Goal: Entertainment & Leisure: Consume media (video, audio)

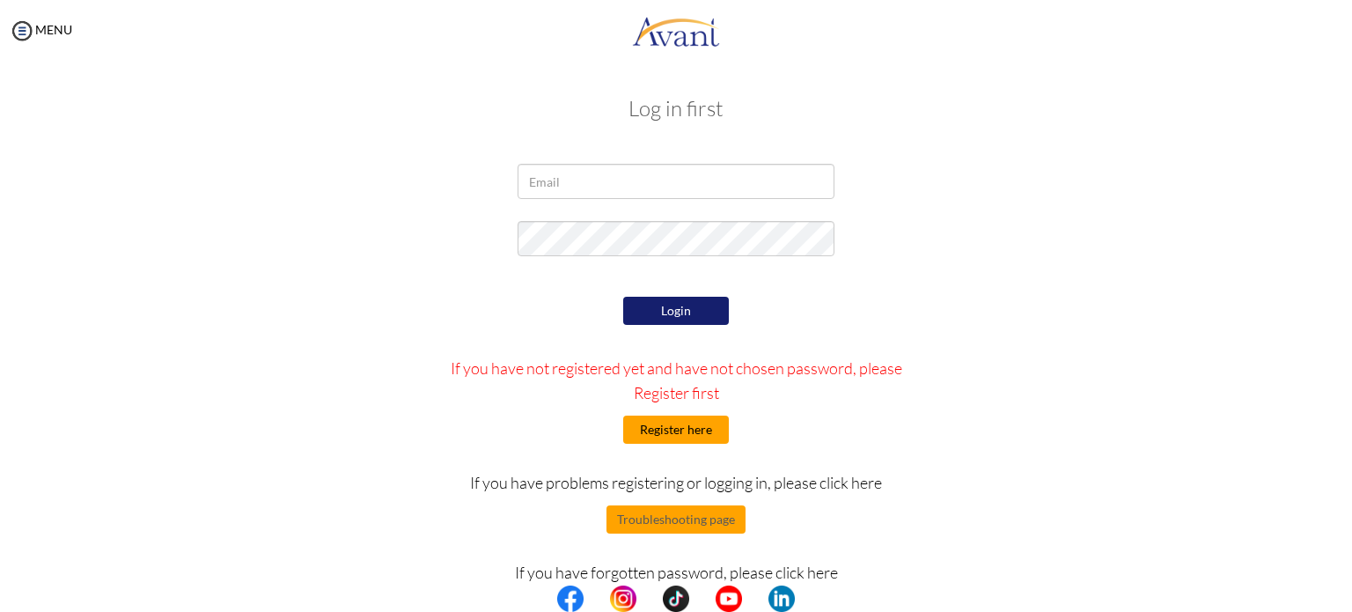
type input "biggailsy@gmail.com"
click at [688, 437] on button "Register here" at bounding box center [676, 429] width 106 height 28
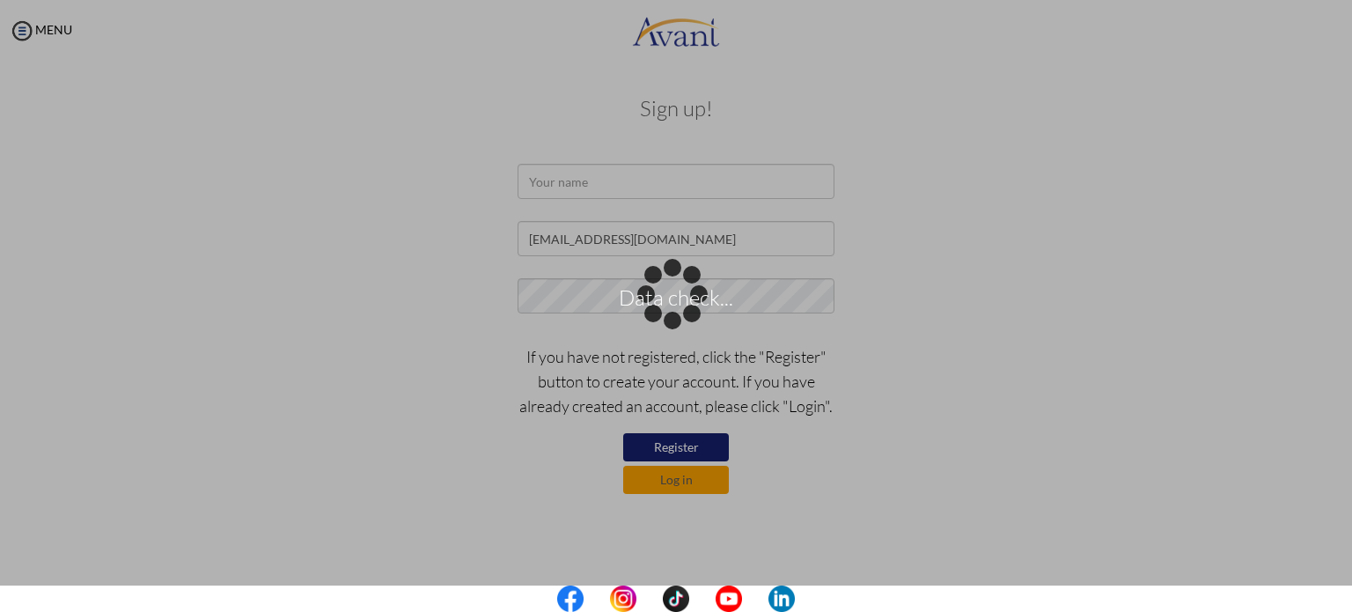
click at [664, 294] on div "Data check..." at bounding box center [676, 306] width 25 height 25
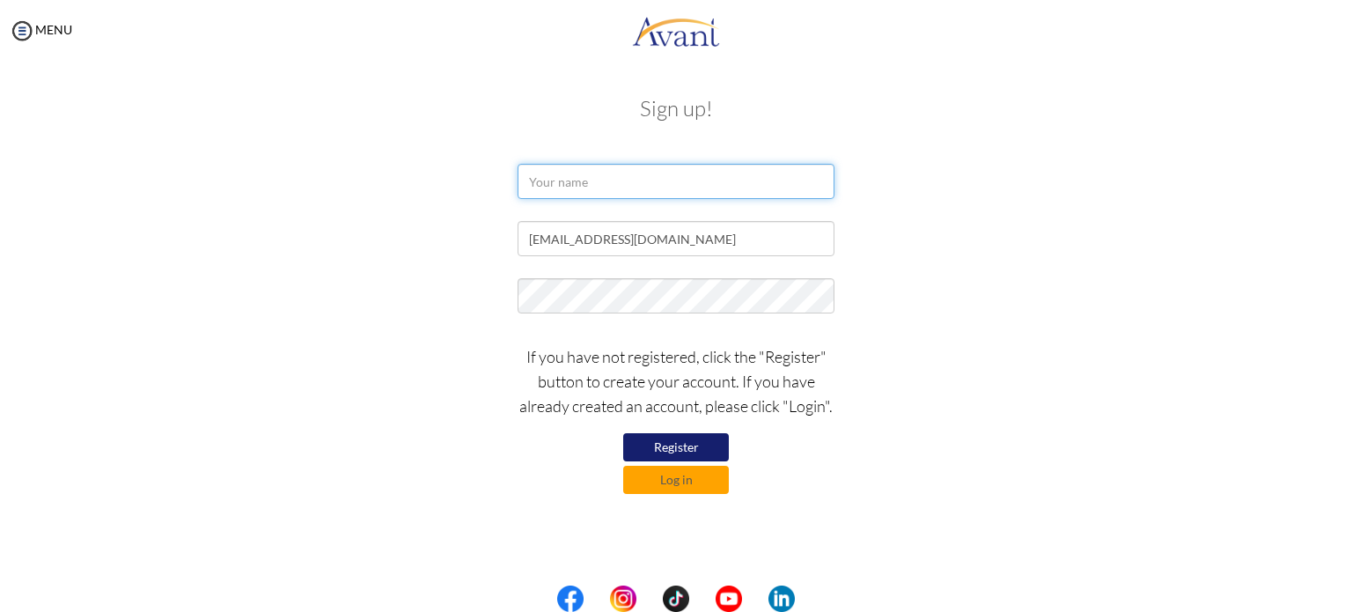
click at [554, 179] on input "text" at bounding box center [676, 181] width 317 height 35
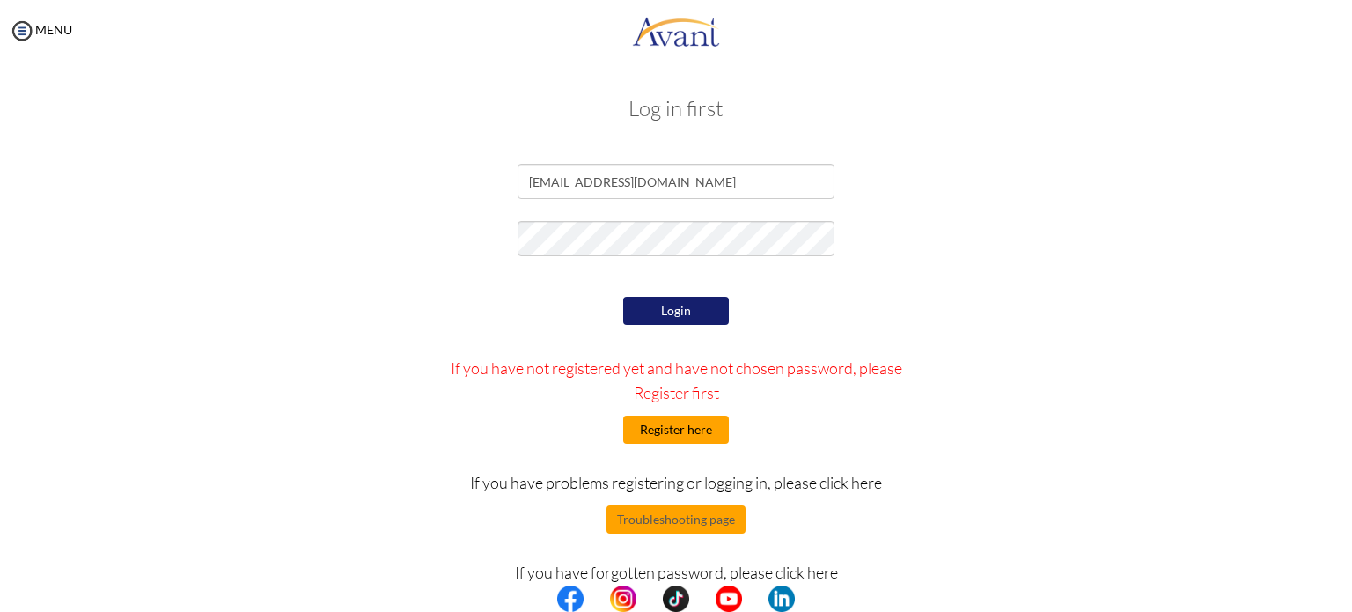
click at [684, 423] on button "Register here" at bounding box center [676, 429] width 106 height 28
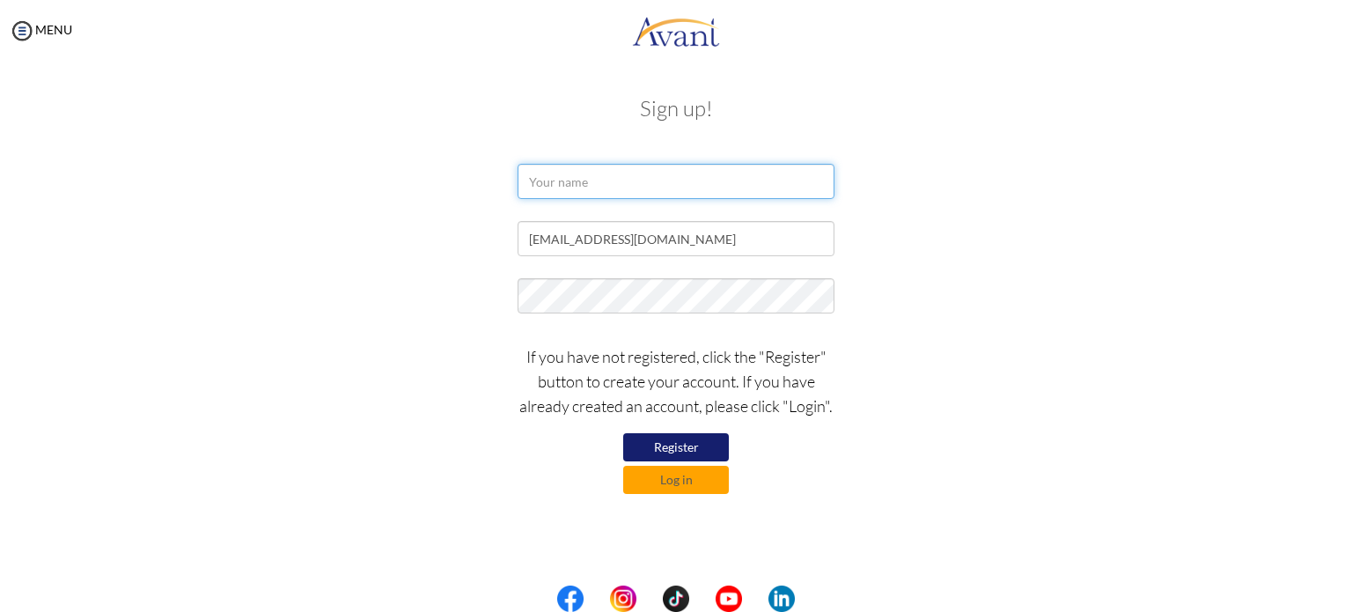
click at [621, 193] on input "text" at bounding box center [676, 181] width 317 height 35
paste input "GEORGINA POKUAA TWUM"
type input "GEORGINA POKUAA TWUM"
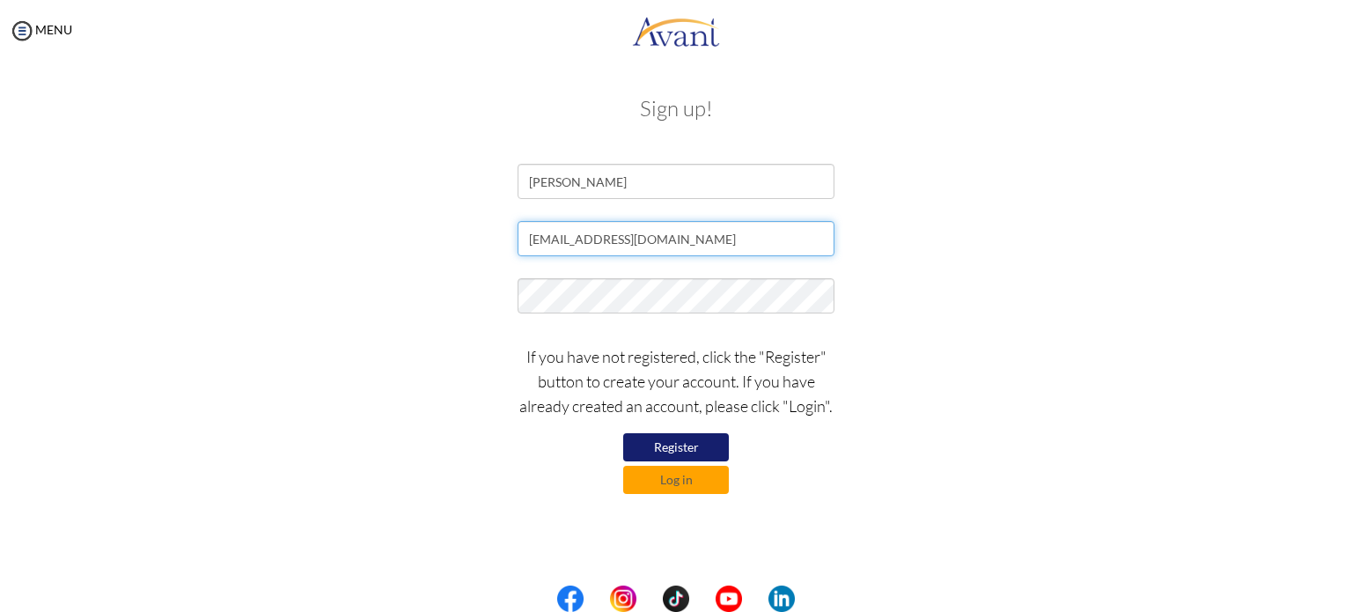
click at [644, 239] on input "biggailsy@gmail.com" at bounding box center [676, 238] width 317 height 35
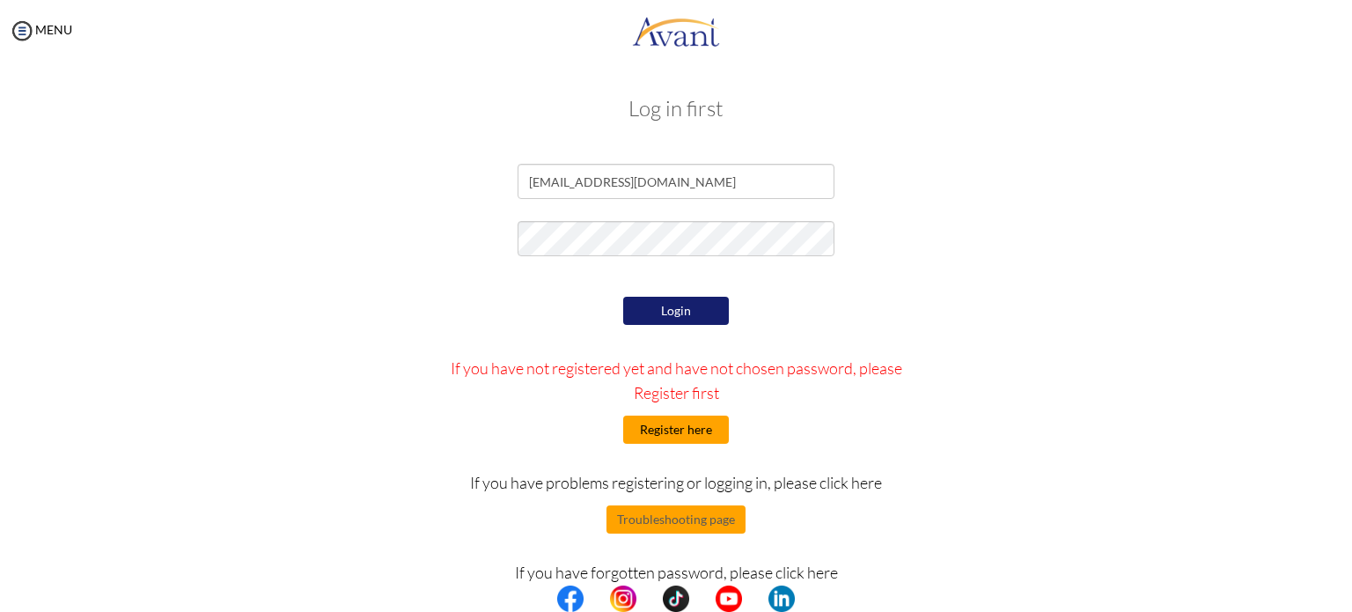
click at [672, 430] on button "Register here" at bounding box center [676, 429] width 106 height 28
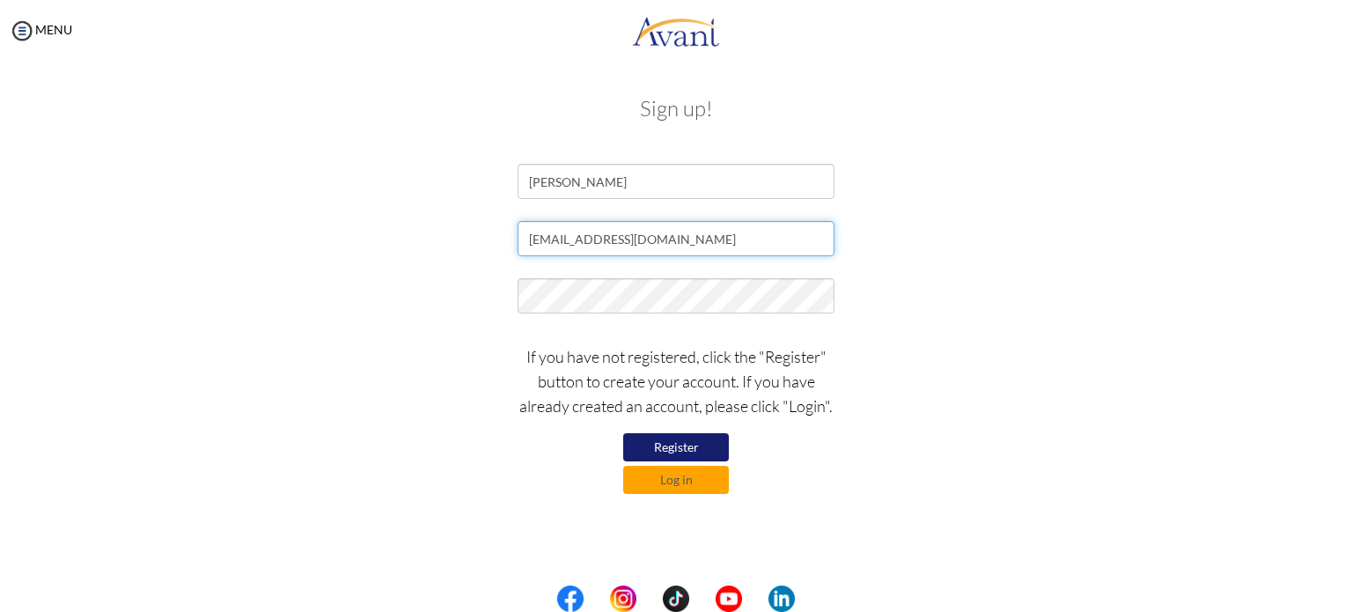
drag, startPoint x: 643, startPoint y: 246, endPoint x: 479, endPoint y: 246, distance: 164.6
click at [479, 246] on div "biggailsy@gmail.com" at bounding box center [676, 243] width 1030 height 44
paste input "GEORGINA POKUAA TWUM"
type input "G"
type input "[EMAIL_ADDRESS][DOMAIN_NAME]"
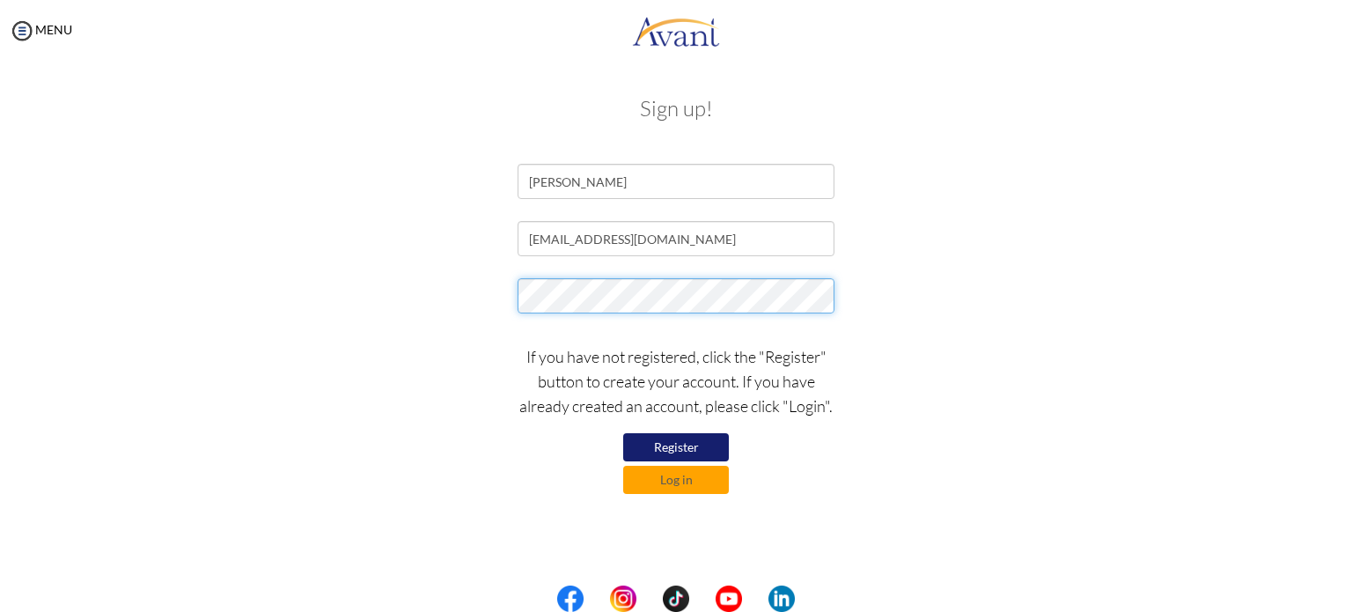
click at [474, 303] on div at bounding box center [676, 300] width 1030 height 44
click at [921, 287] on div at bounding box center [676, 300] width 1030 height 44
click at [917, 358] on div "If you have not registered, click the "Register" button to create your account.…" at bounding box center [676, 414] width 1030 height 158
click at [693, 440] on button "Register" at bounding box center [676, 447] width 106 height 28
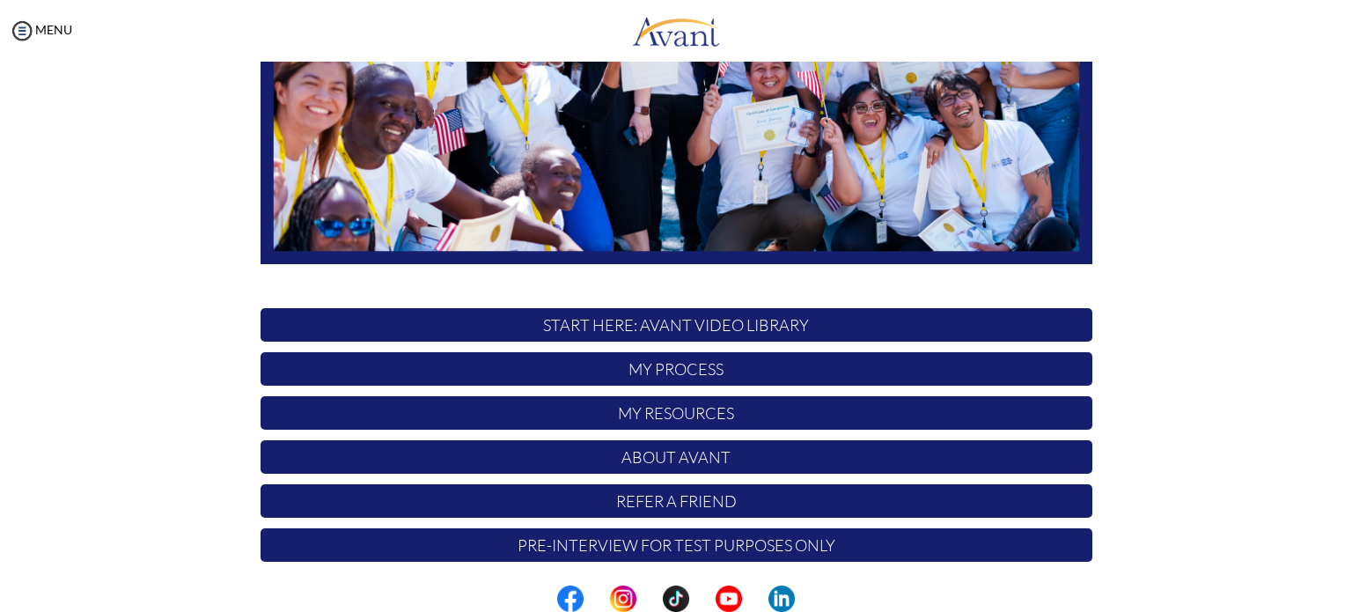
scroll to position [365, 0]
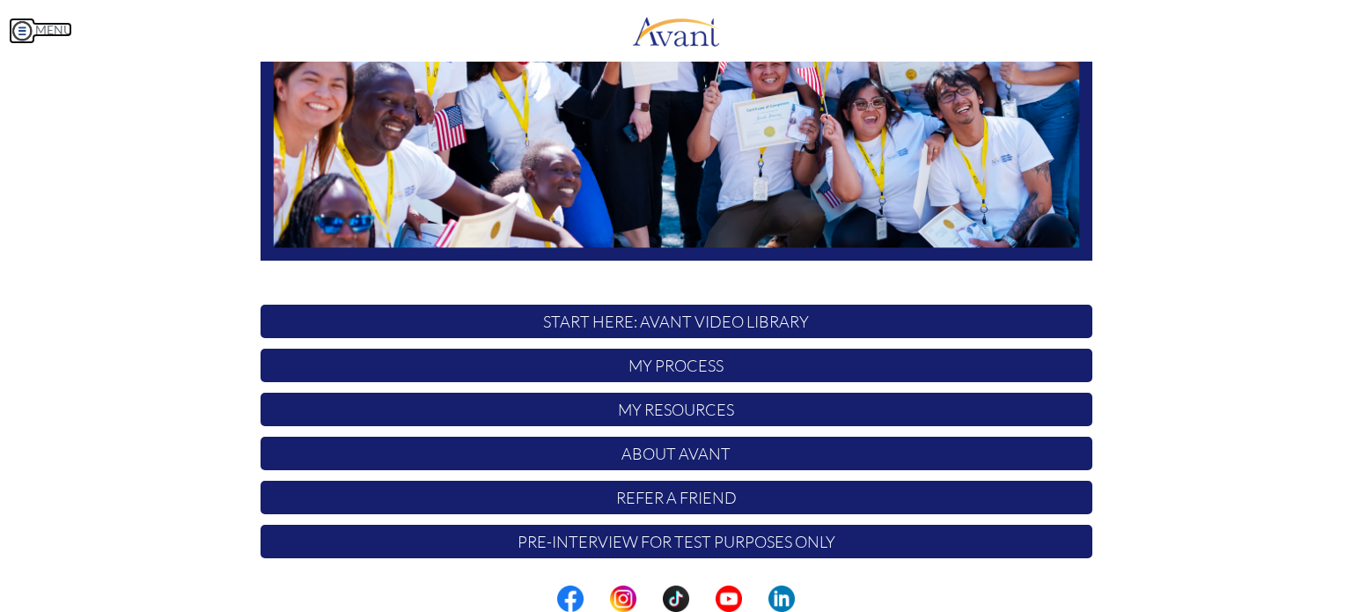
click at [22, 30] on img at bounding box center [22, 31] width 26 height 26
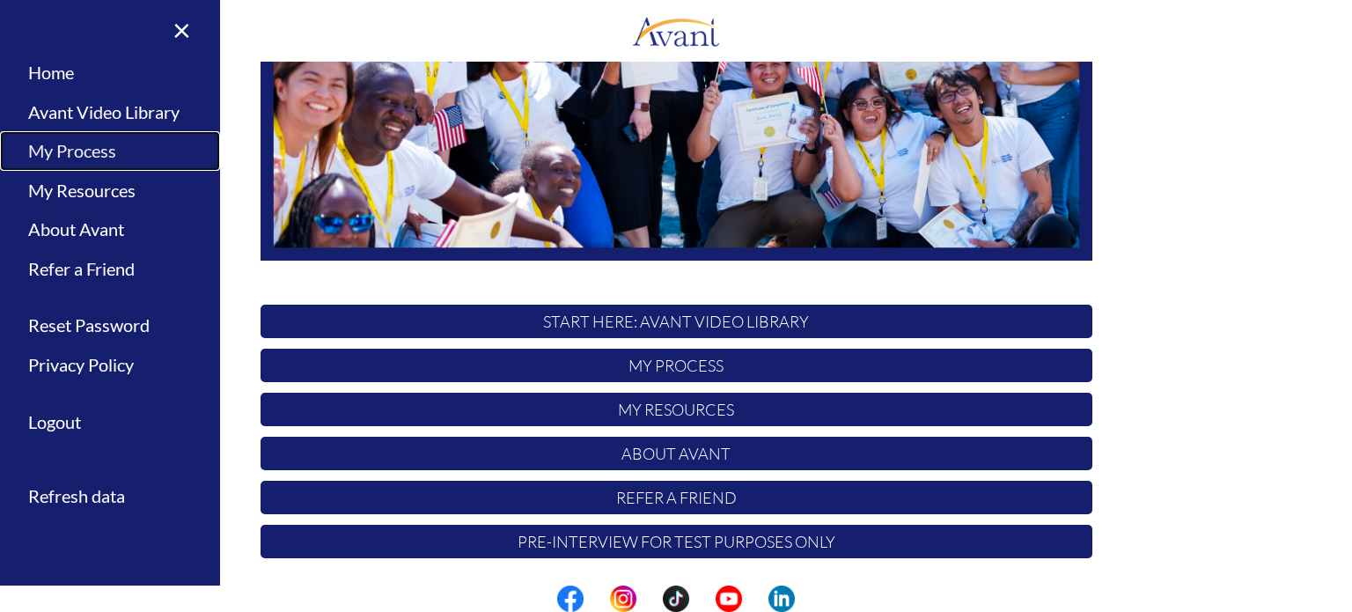
click at [77, 151] on link "My Process" at bounding box center [110, 151] width 220 height 40
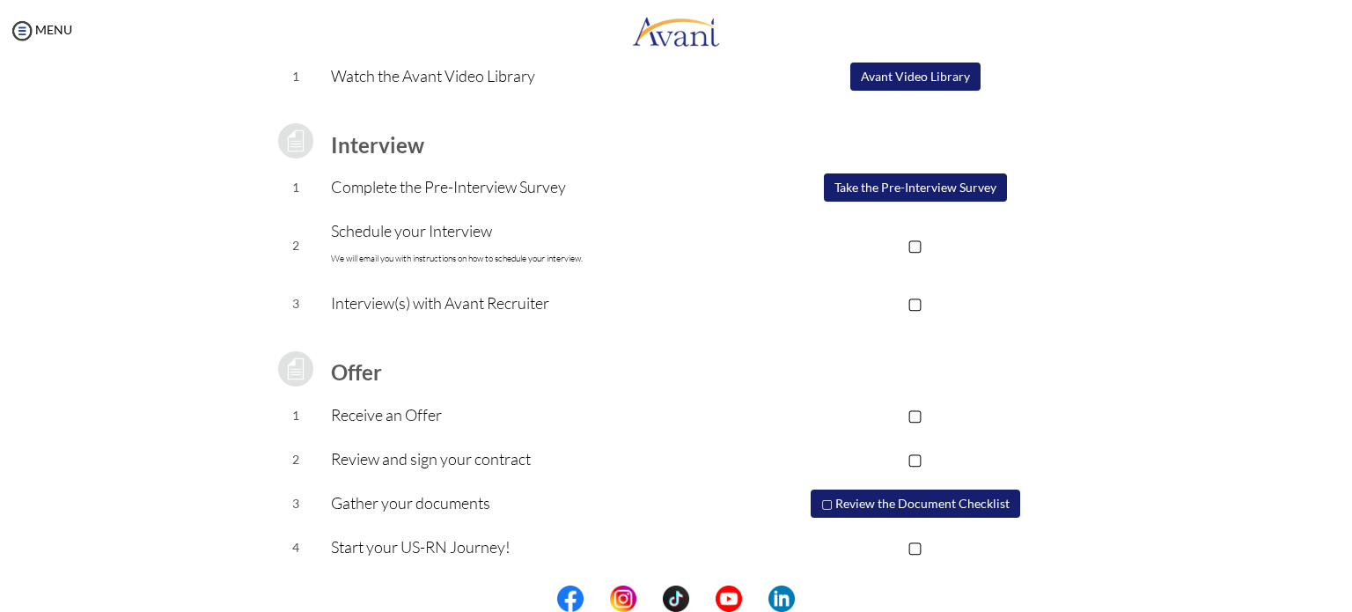
scroll to position [0, 0]
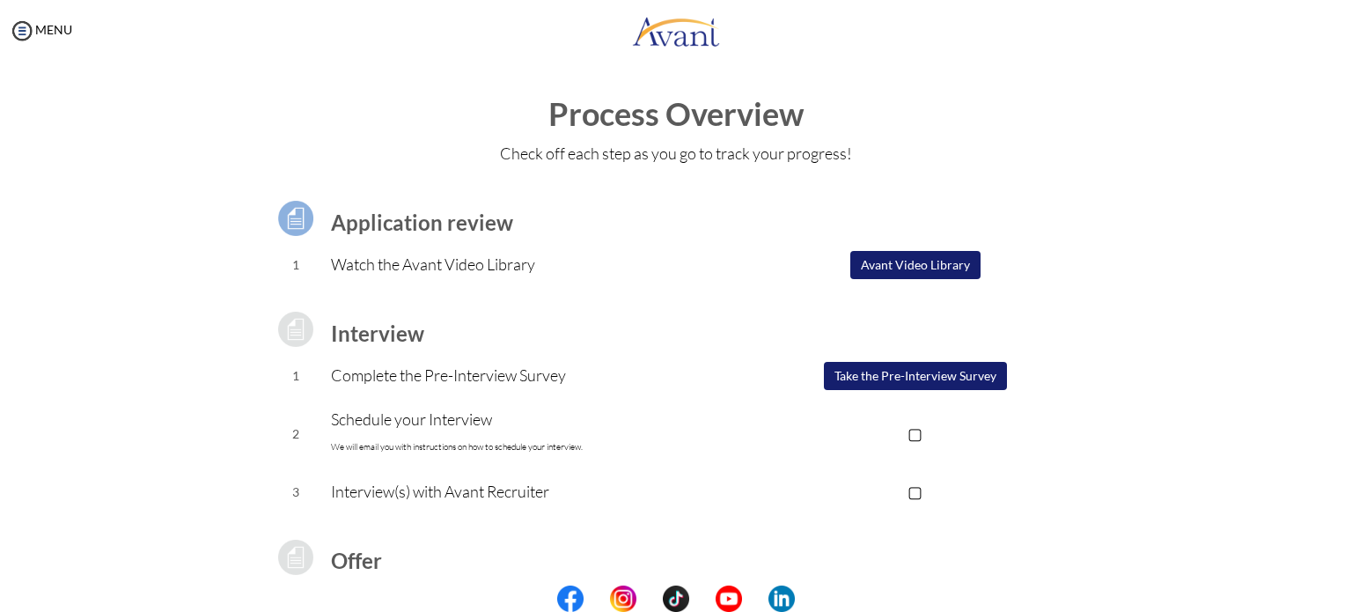
click at [893, 261] on button "Avant Video Library" at bounding box center [915, 265] width 130 height 28
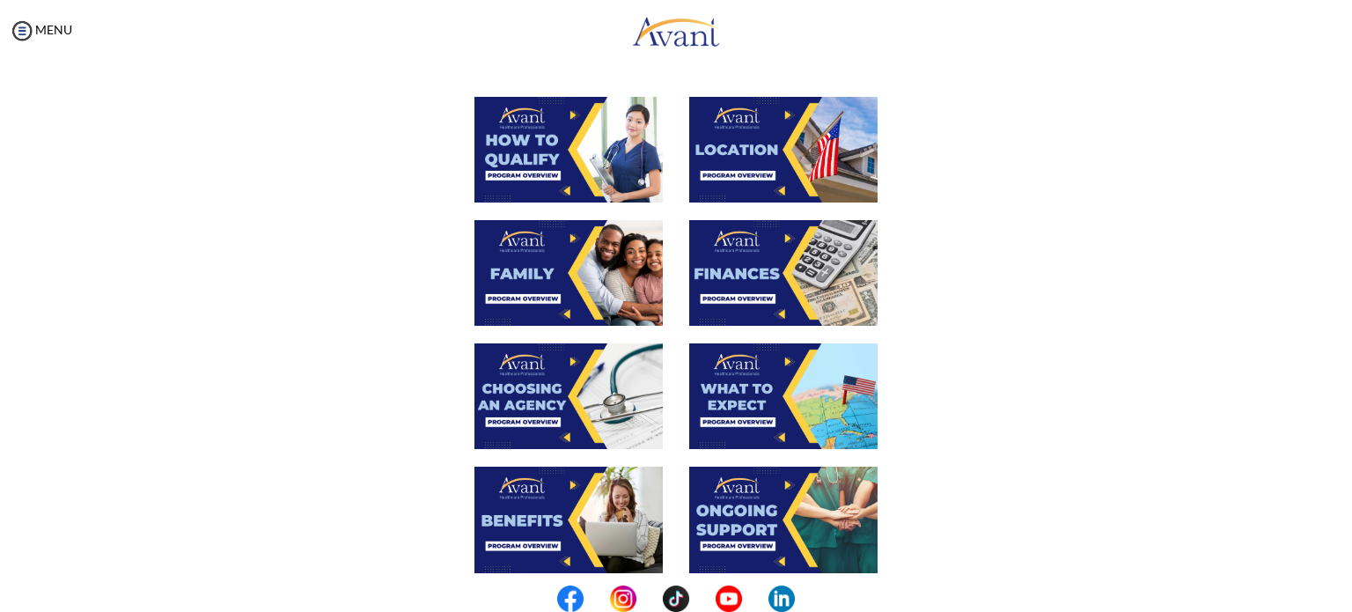
scroll to position [311, 0]
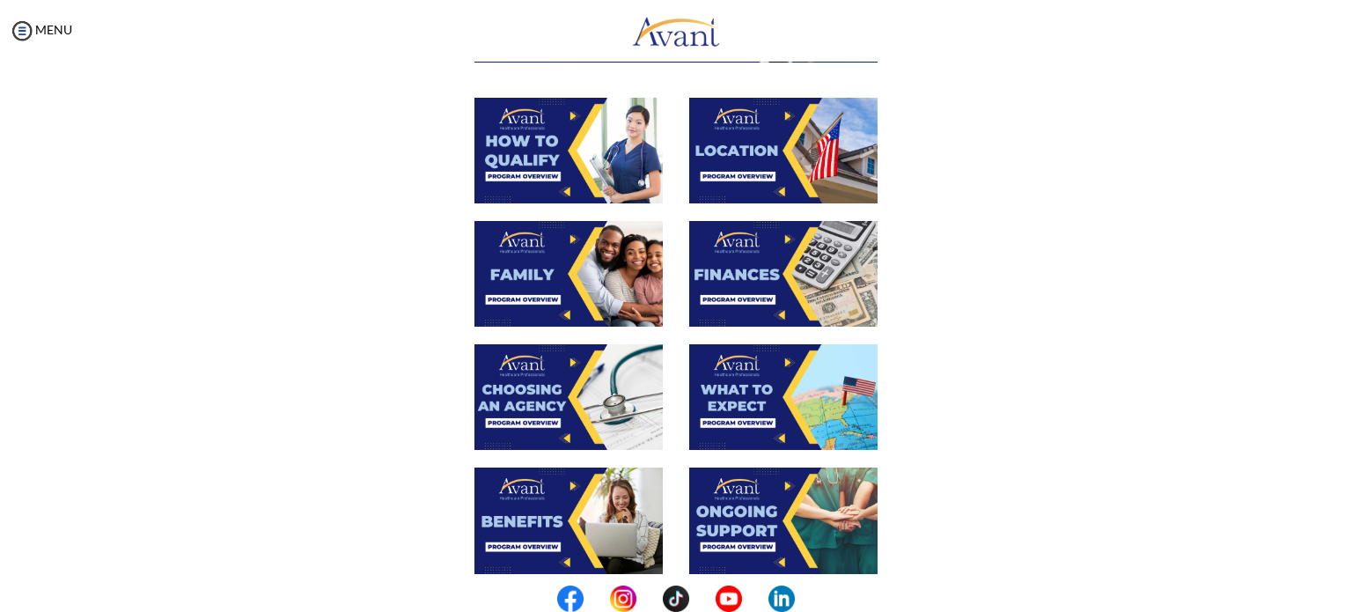
click at [519, 164] on img at bounding box center [568, 151] width 188 height 106
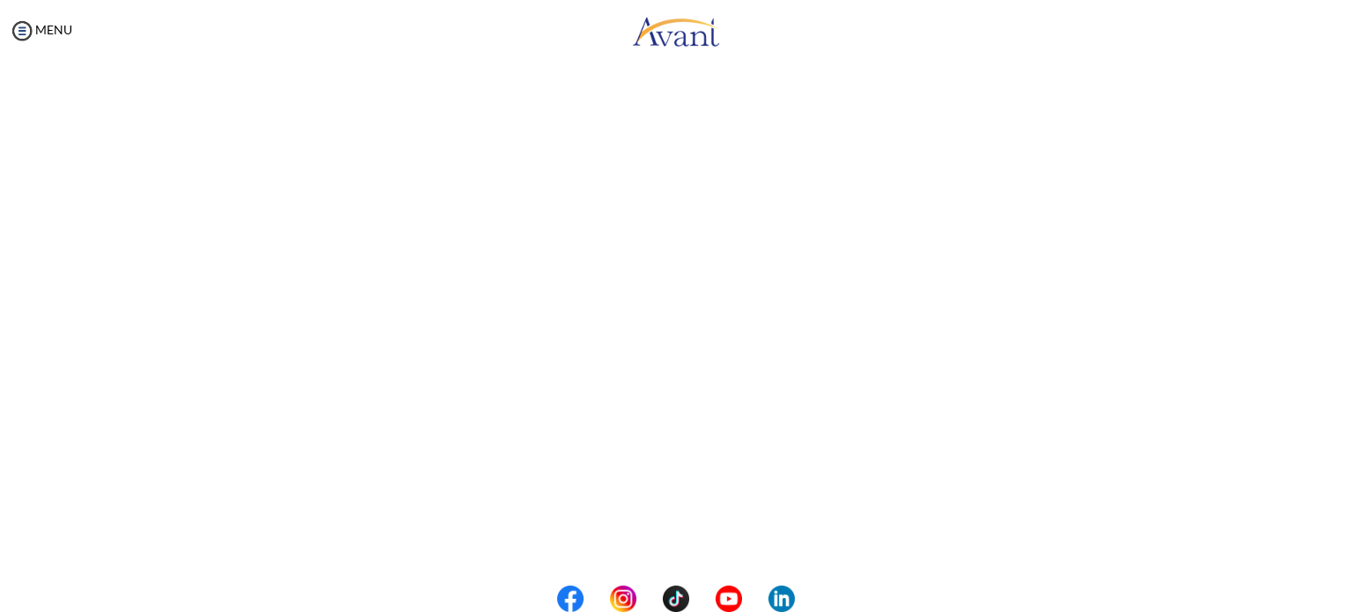
scroll to position [253, 0]
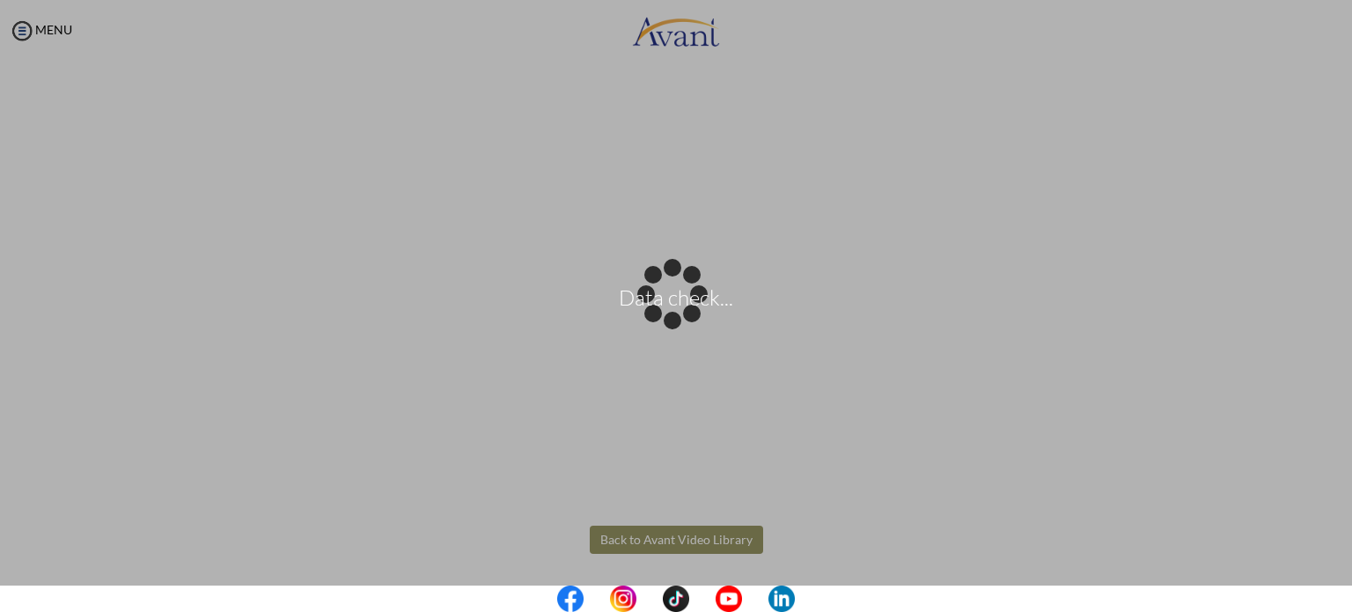
click at [671, 546] on body "Data check... Maintenance break. Please come back in 2 hours. MENU My Status Wh…" at bounding box center [676, 306] width 1352 height 612
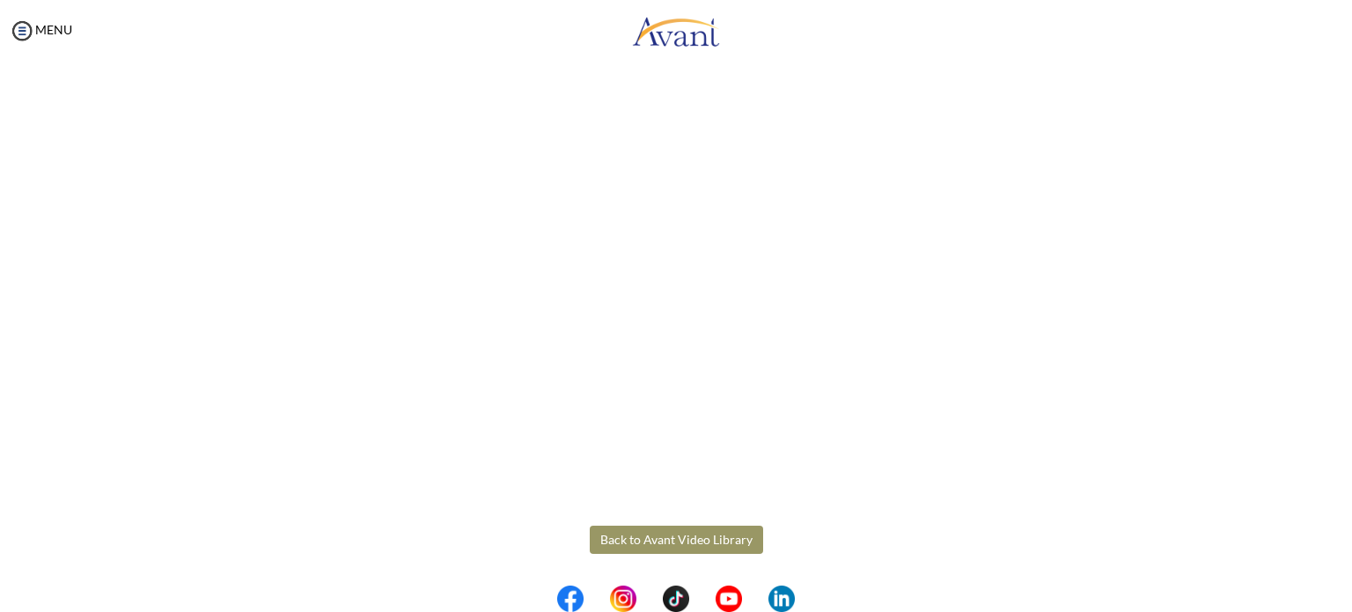
click at [658, 539] on button "Back to Avant Video Library" at bounding box center [676, 539] width 173 height 28
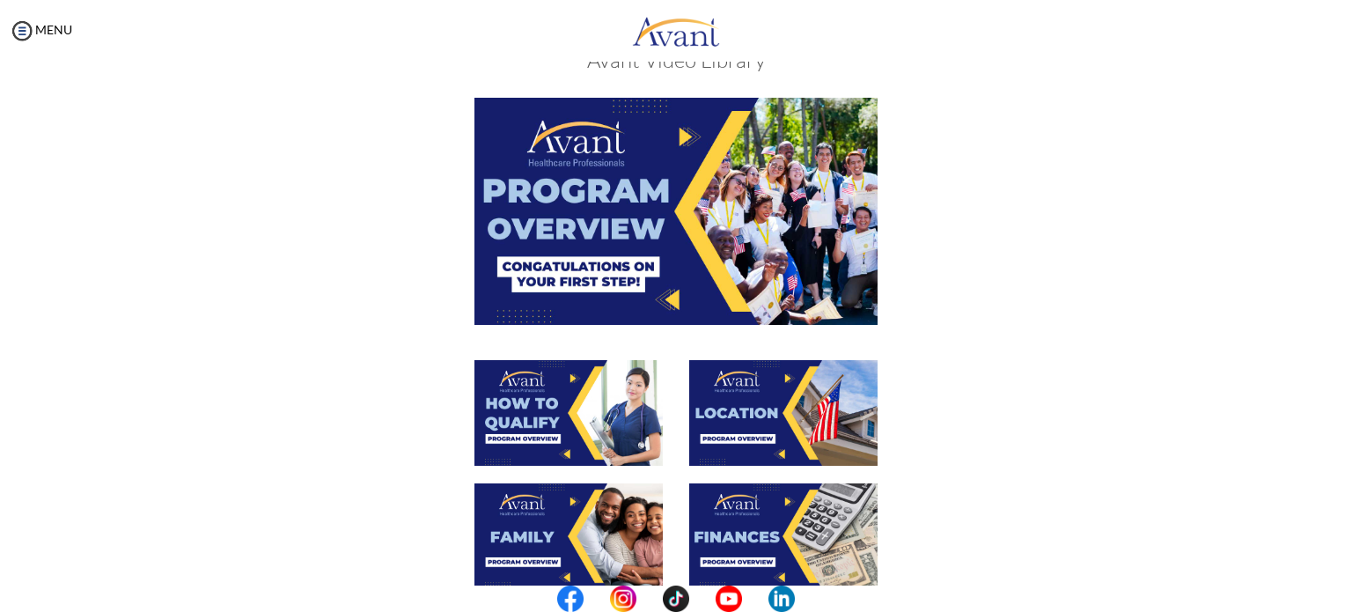
scroll to position [48, 0]
click at [665, 253] on img at bounding box center [675, 211] width 403 height 226
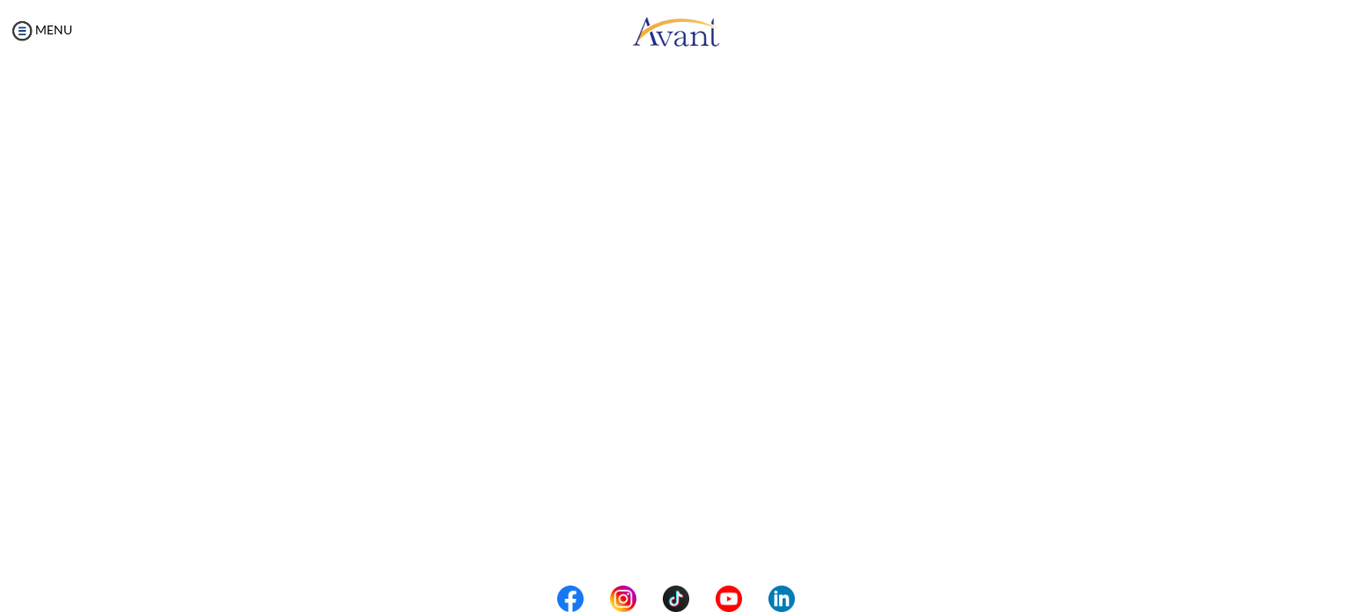
scroll to position [253, 0]
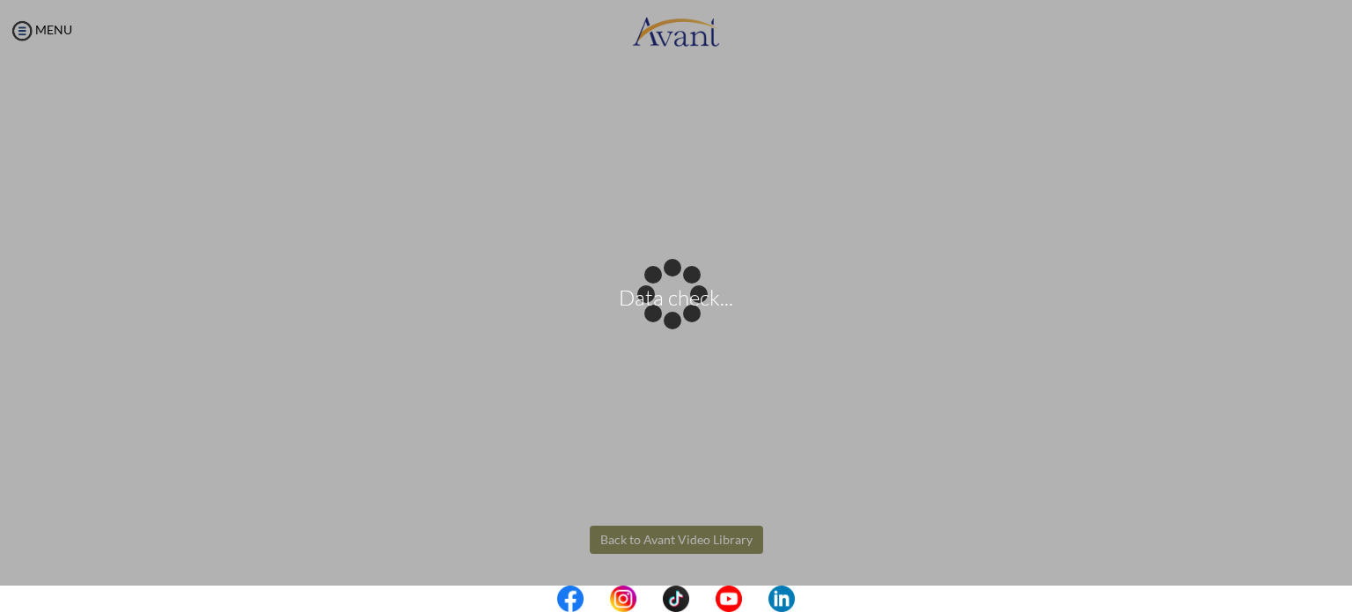
click at [690, 537] on body "Data check... Maintenance break. Please come back in 2 hours. MENU My Status Wh…" at bounding box center [676, 306] width 1352 height 612
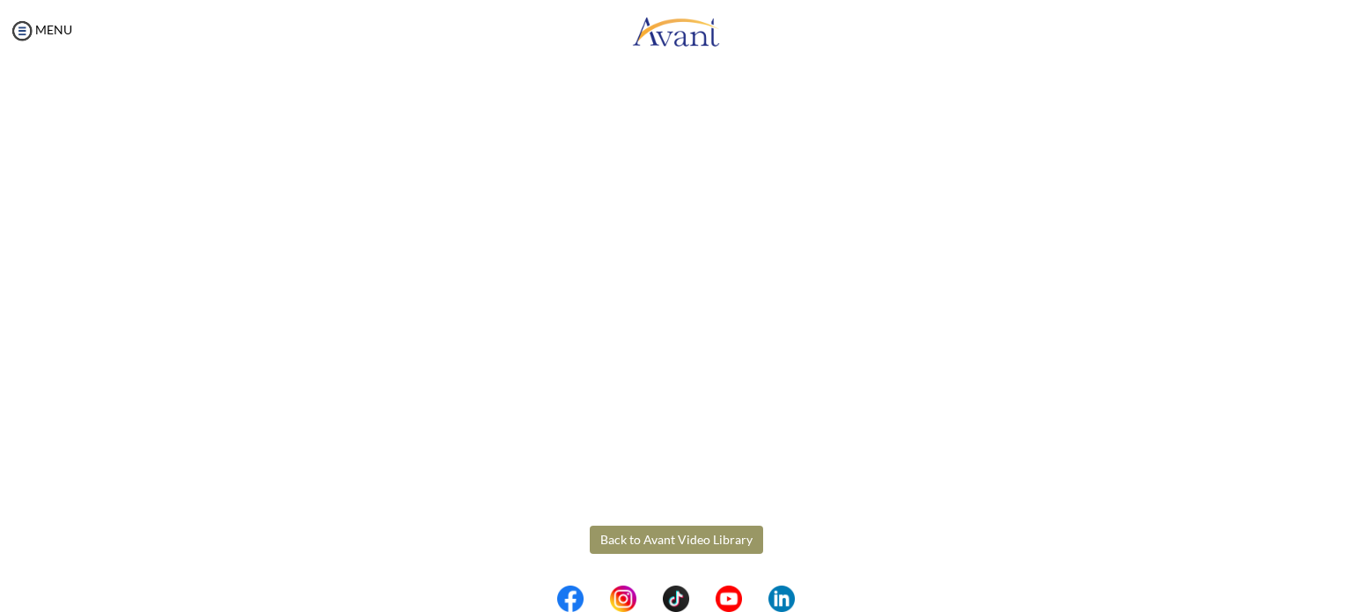
click at [664, 542] on button "Back to Avant Video Library" at bounding box center [676, 539] width 173 height 28
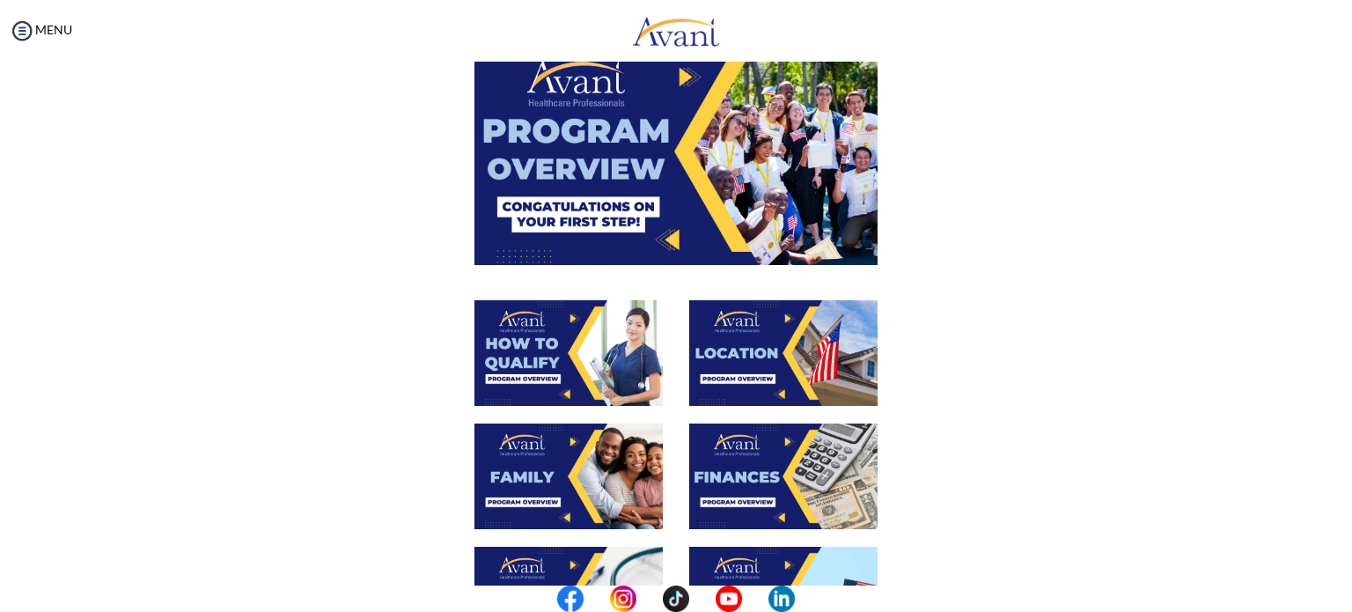
scroll to position [109, 0]
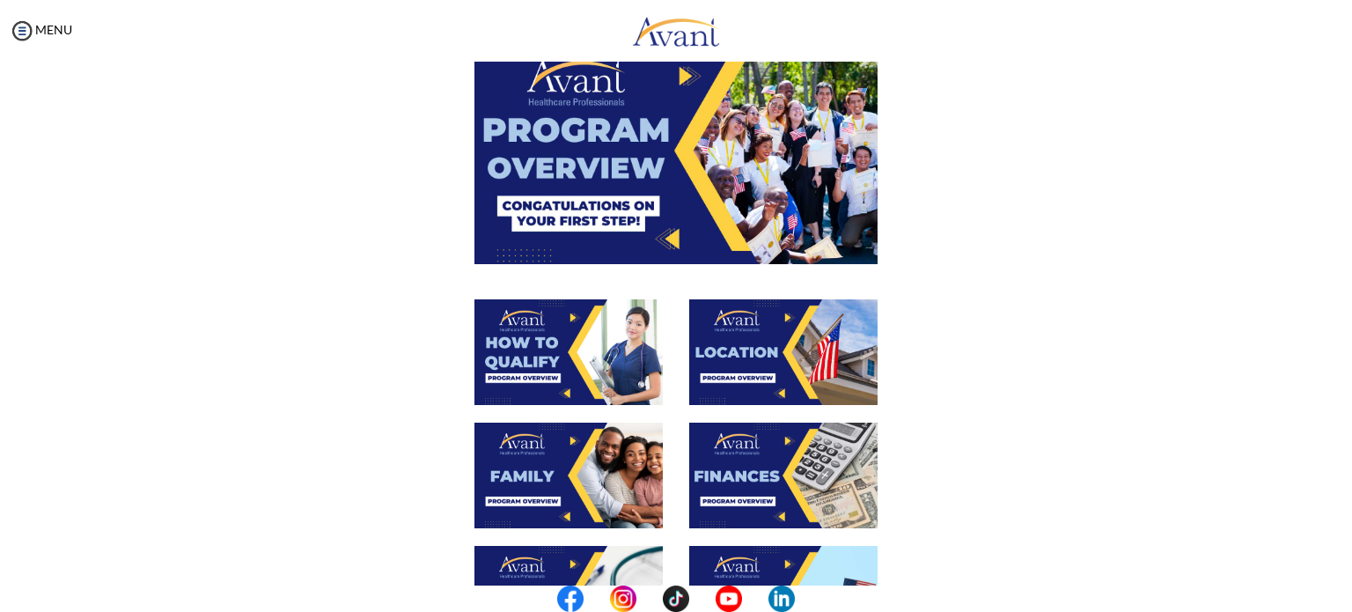
click at [739, 332] on img at bounding box center [783, 352] width 188 height 106
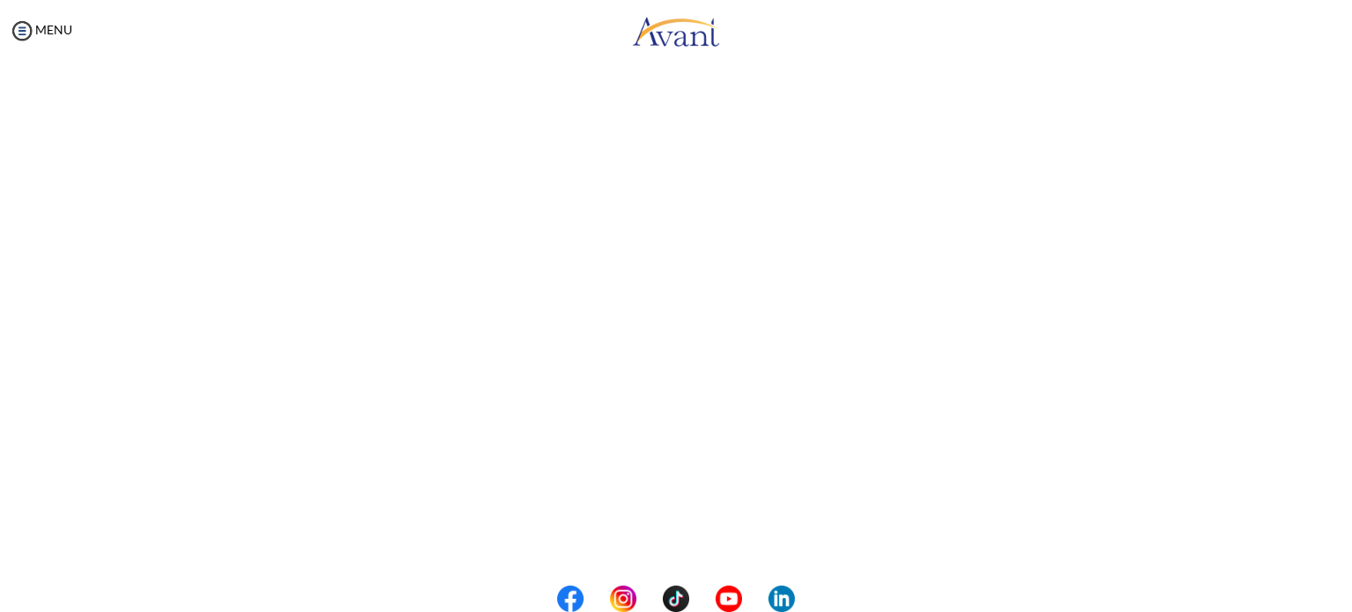
scroll to position [253, 0]
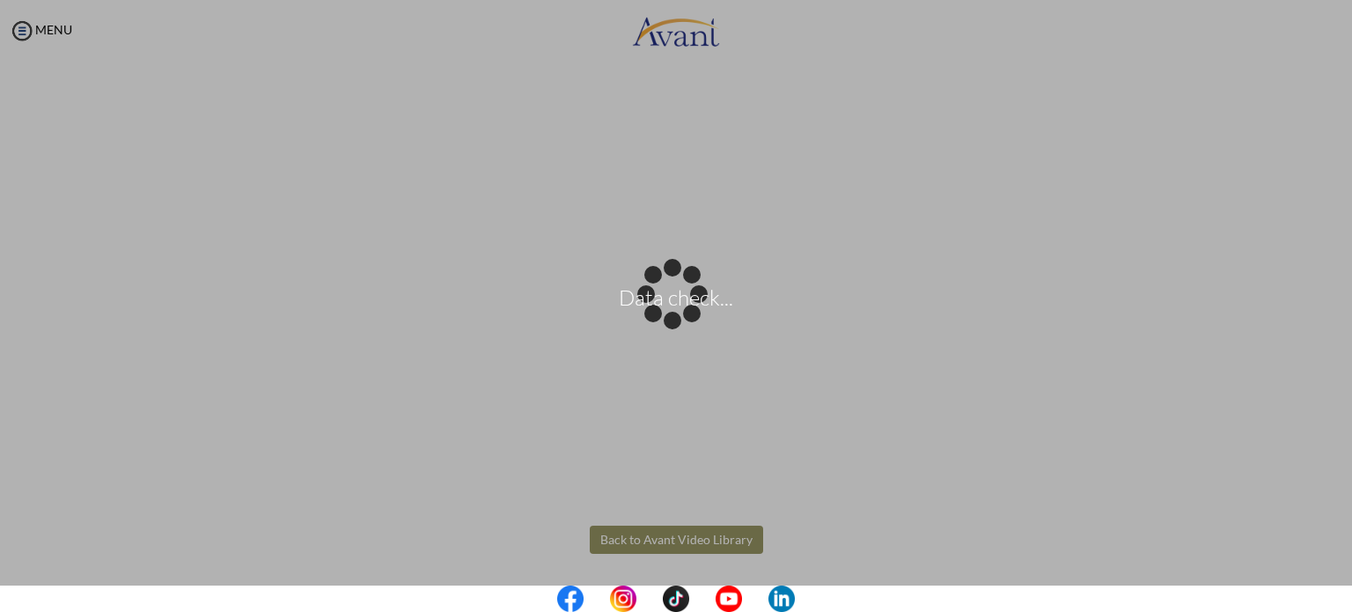
click at [679, 530] on body "Data check... Maintenance break. Please come back in 2 hours. MENU My Status Wh…" at bounding box center [676, 306] width 1352 height 612
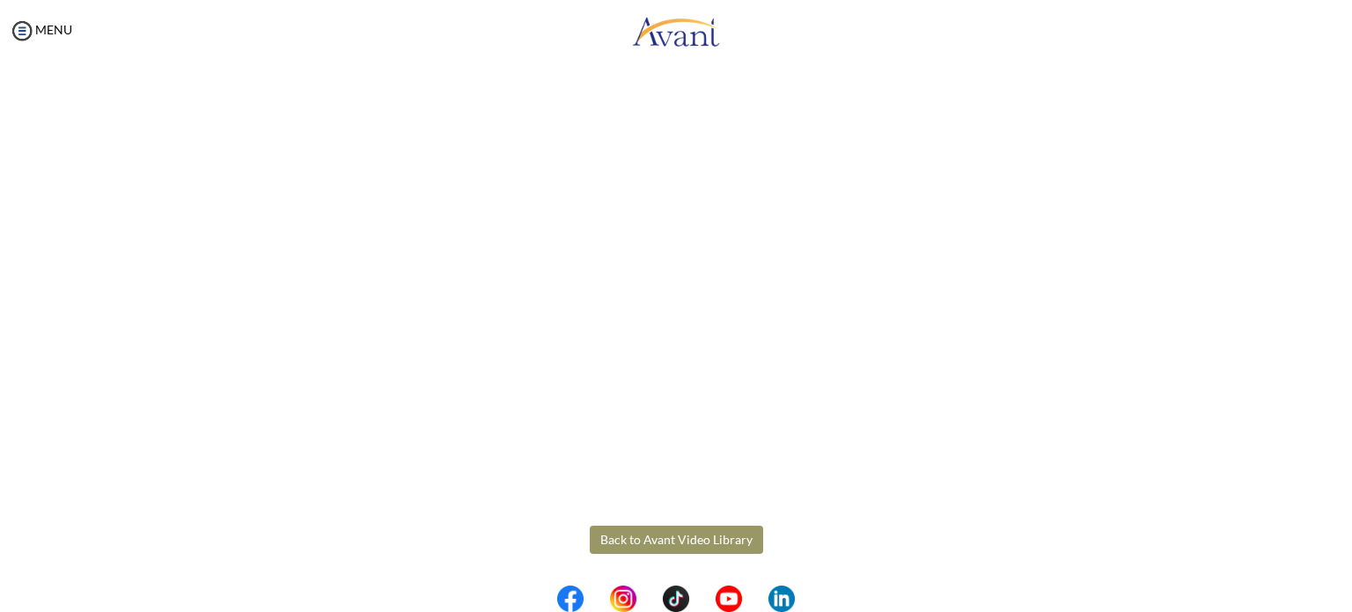
click at [654, 534] on button "Back to Avant Video Library" at bounding box center [676, 539] width 173 height 28
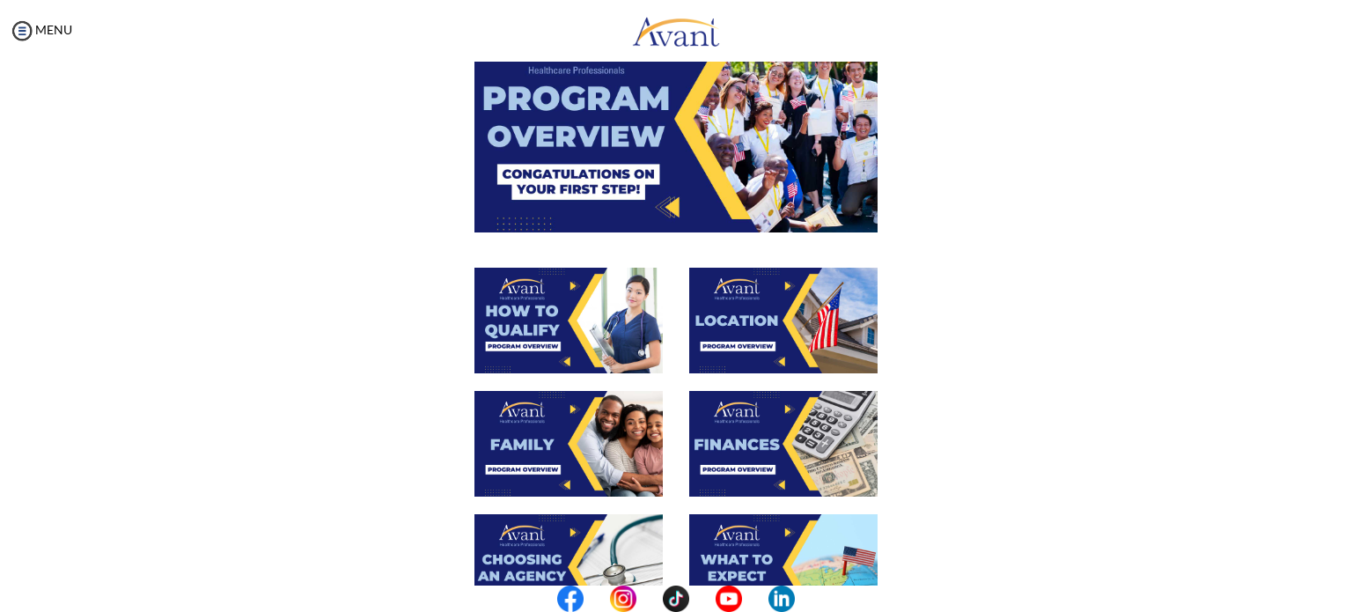
scroll to position [155, 0]
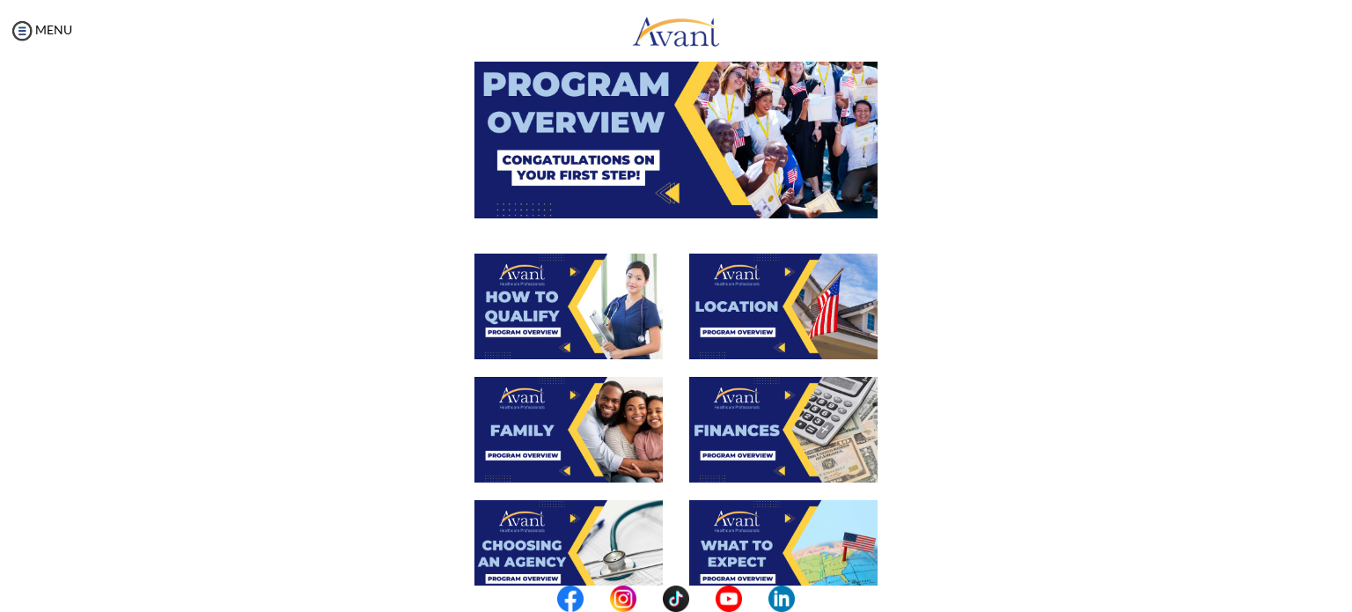
click at [551, 427] on img at bounding box center [568, 430] width 188 height 106
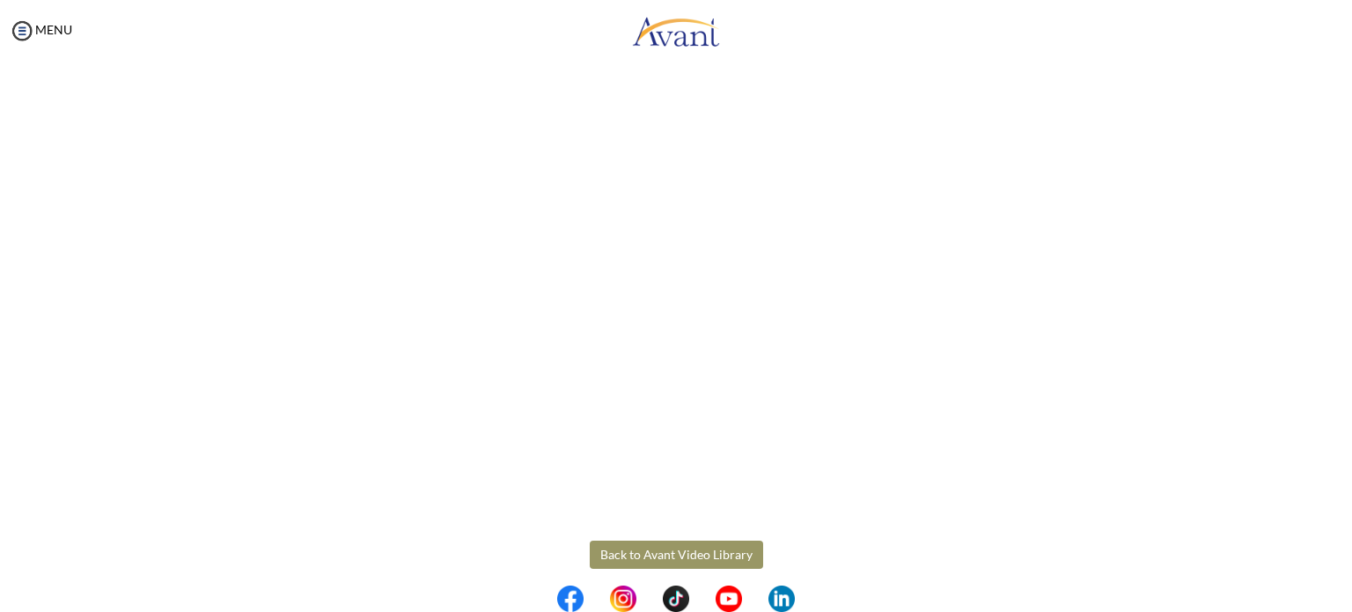
scroll to position [430, 0]
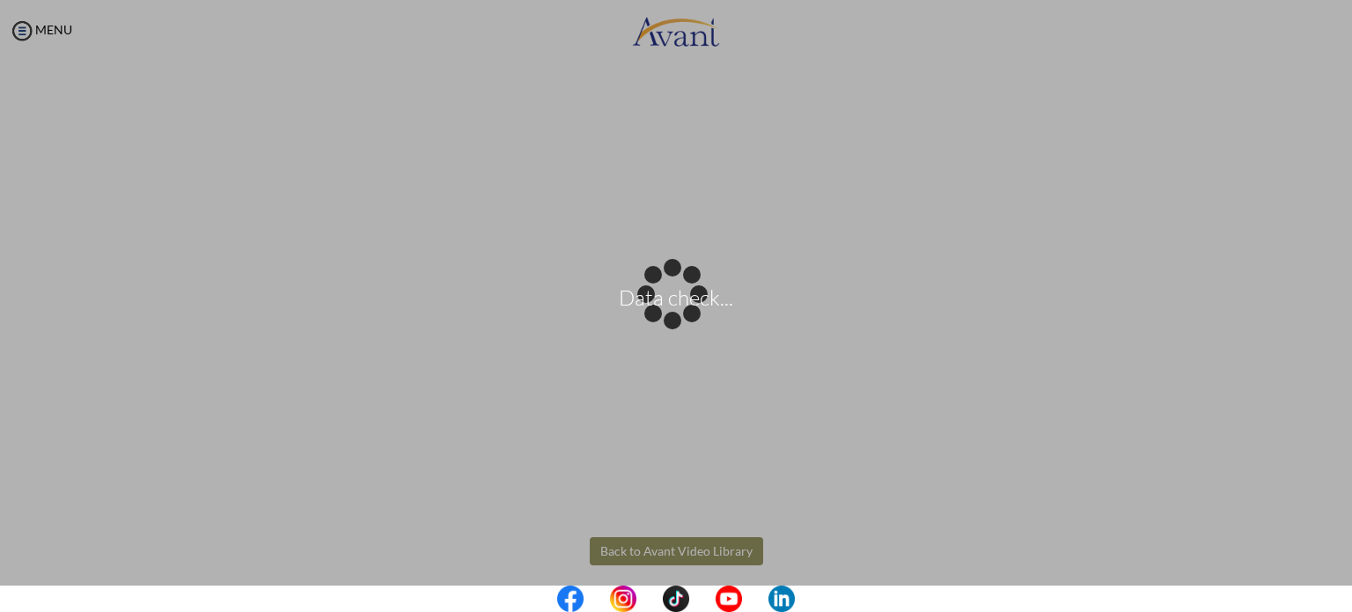
click at [681, 541] on body "Data check... Maintenance break. Please come back in 2 hours. MENU My Status Wh…" at bounding box center [676, 306] width 1352 height 612
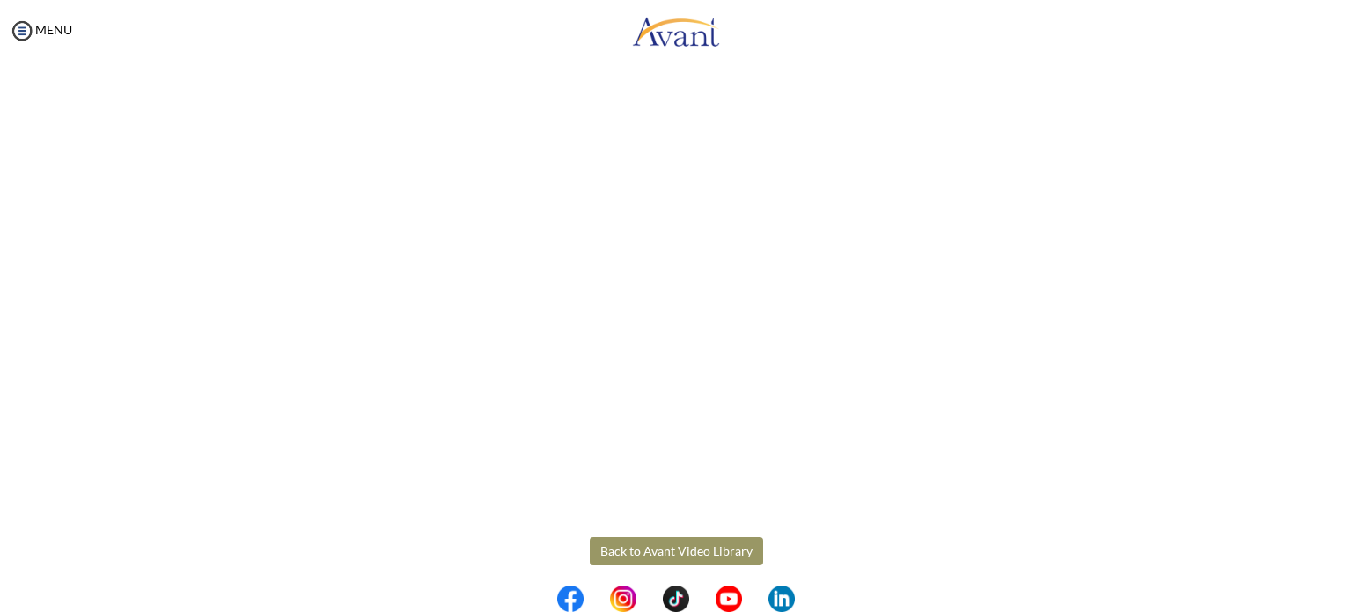
click at [681, 541] on button "Back to Avant Video Library" at bounding box center [676, 551] width 173 height 28
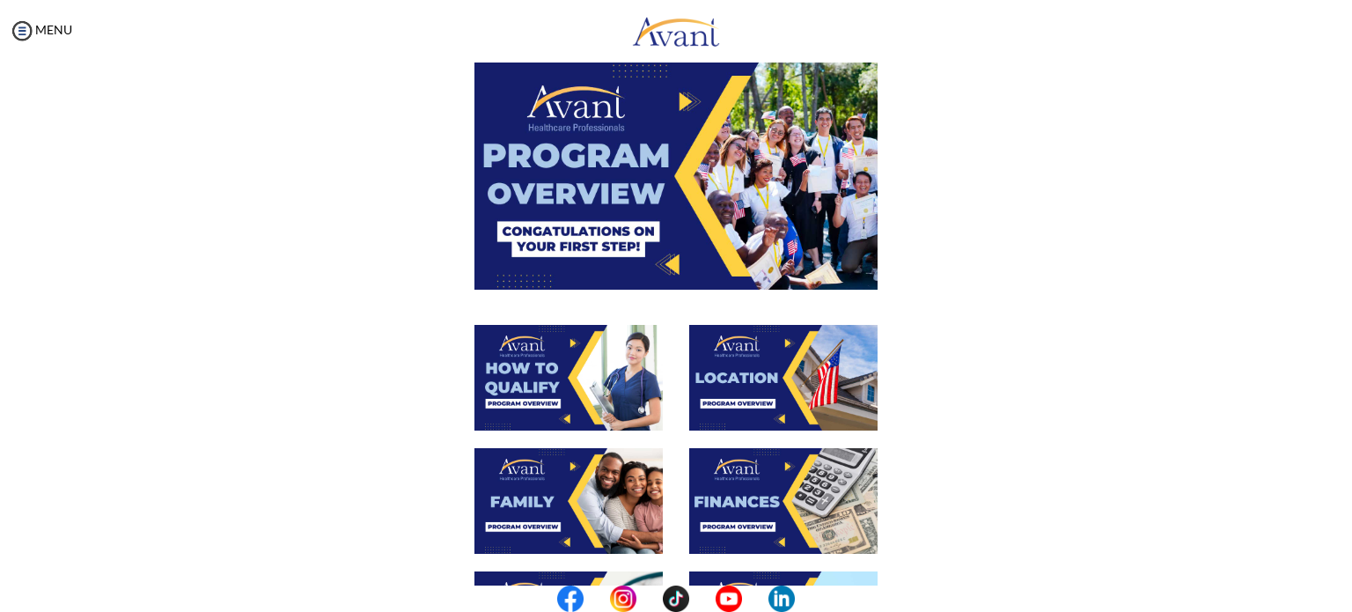
scroll to position [102, 0]
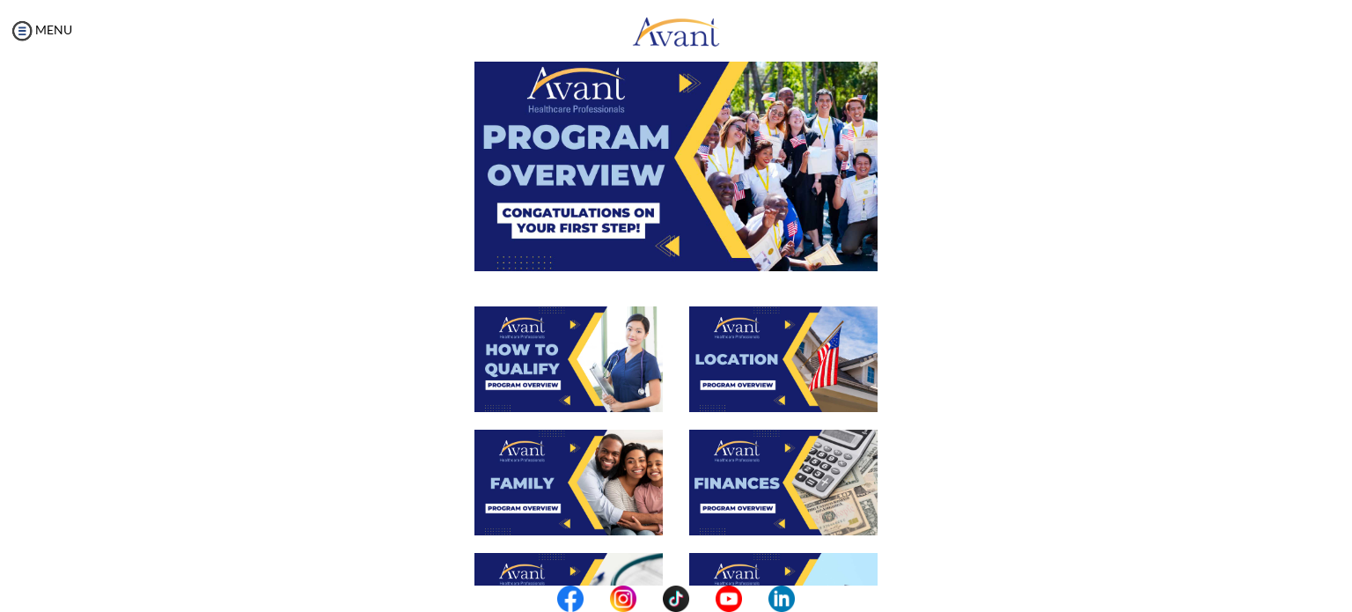
click at [725, 486] on img at bounding box center [783, 483] width 188 height 106
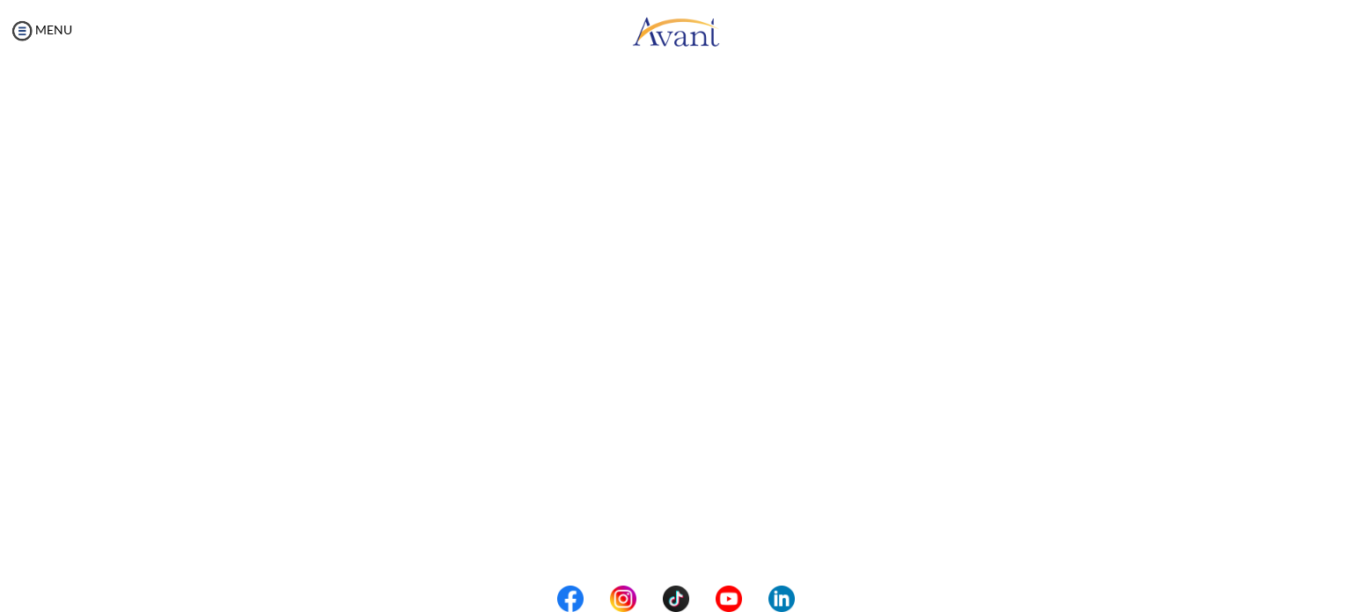
scroll to position [253, 0]
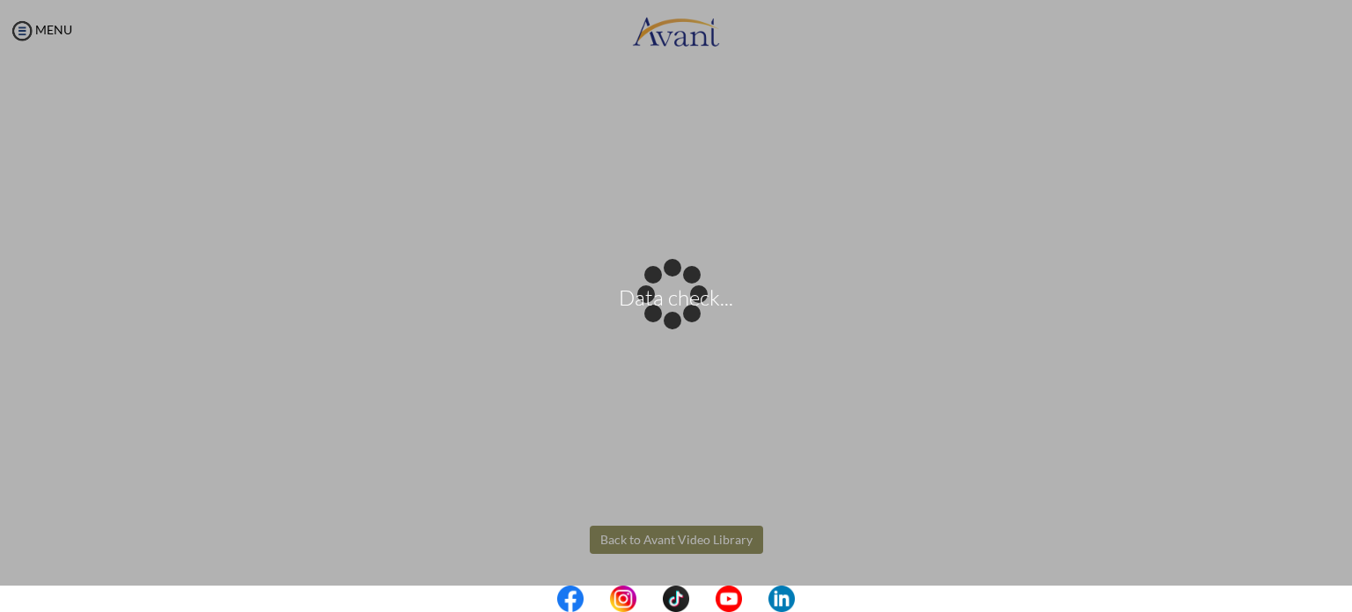
click at [662, 538] on body "Data check... Maintenance break. Please come back in 2 hours. MENU My Status Wh…" at bounding box center [676, 306] width 1352 height 612
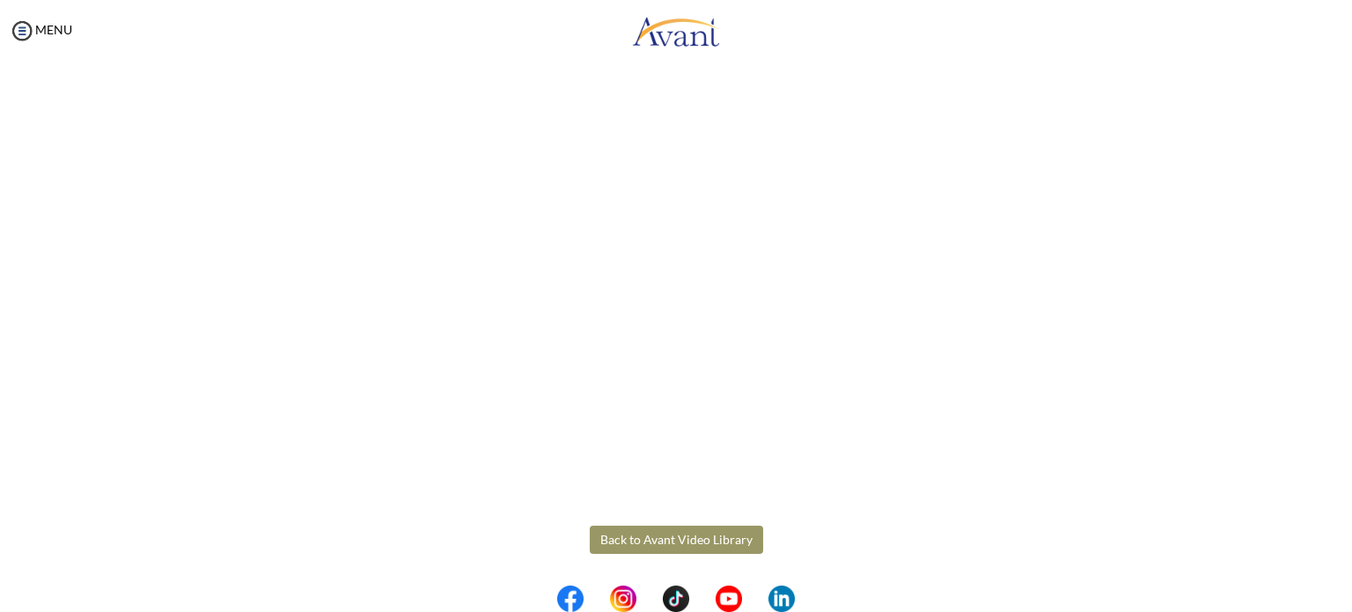
click at [662, 538] on button "Back to Avant Video Library" at bounding box center [676, 539] width 173 height 28
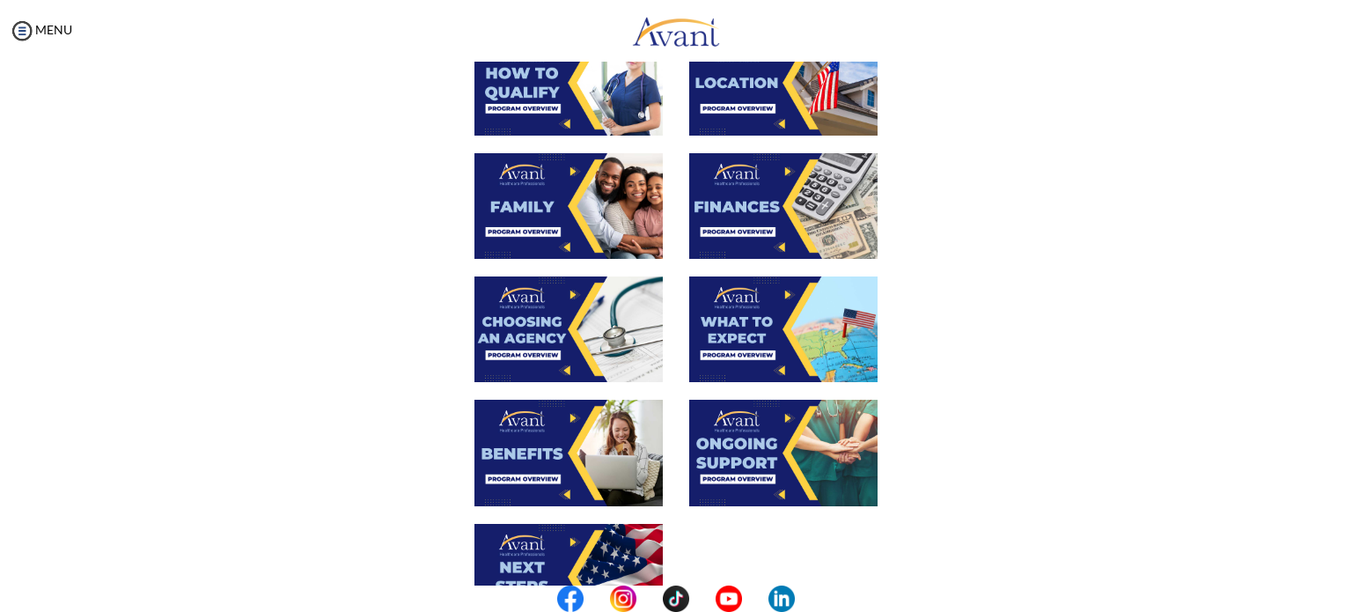
scroll to position [380, 0]
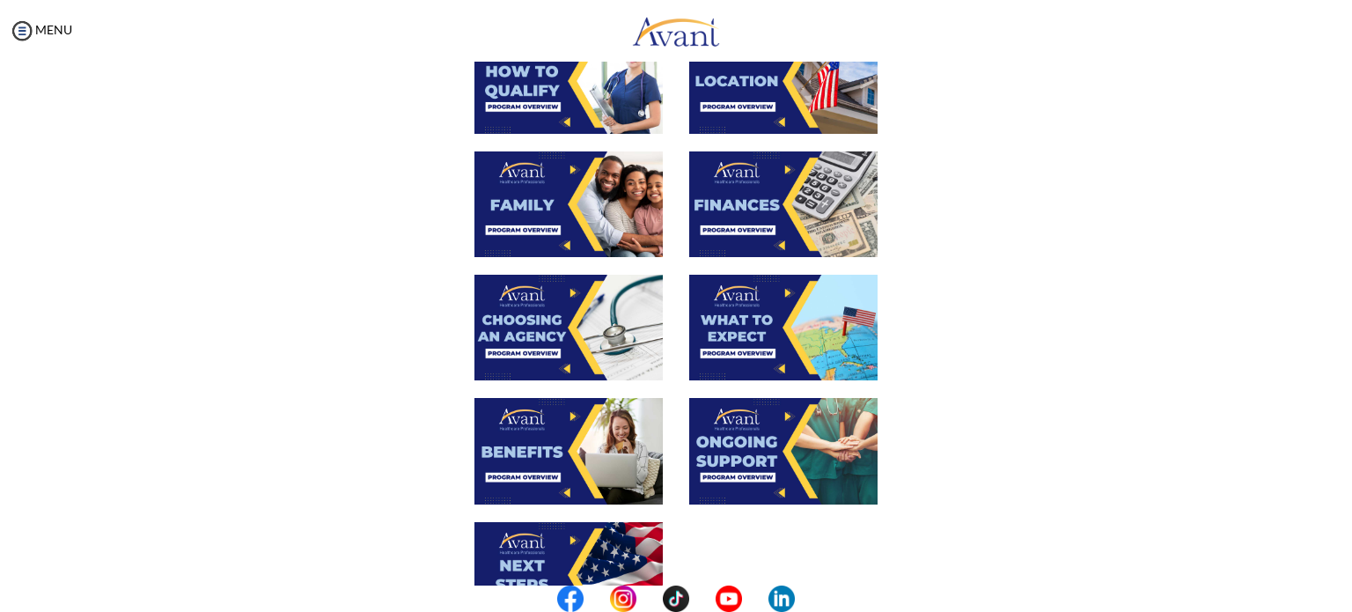
click at [567, 337] on img at bounding box center [568, 328] width 188 height 106
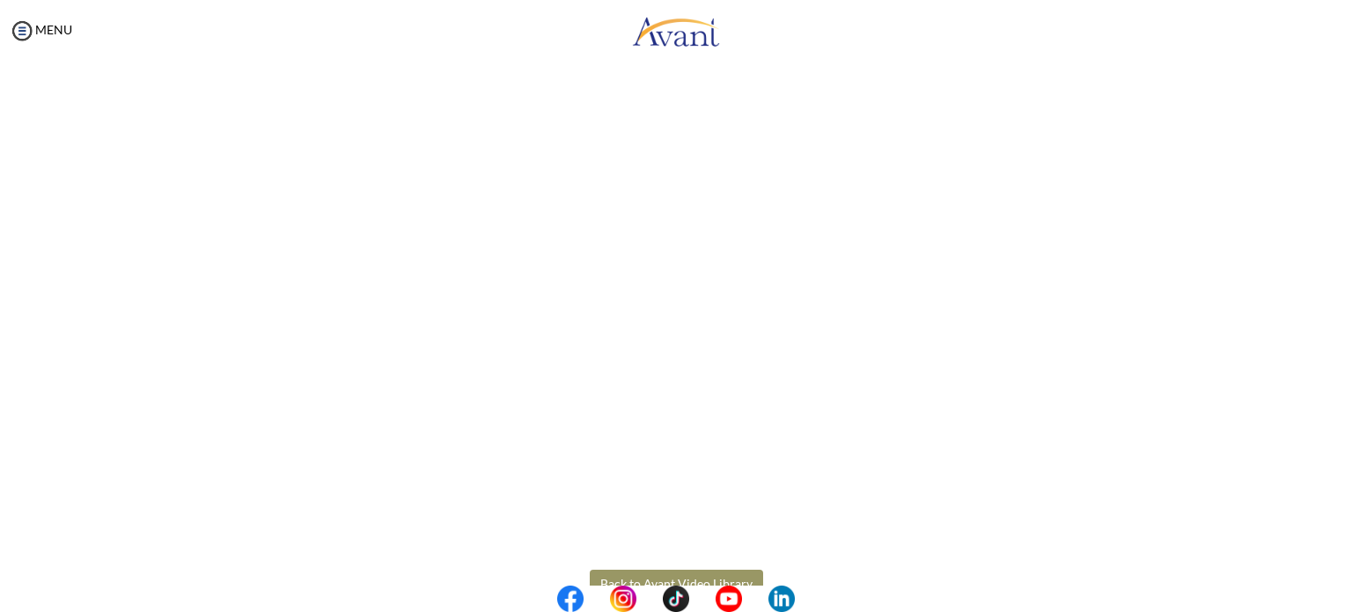
scroll to position [441, 0]
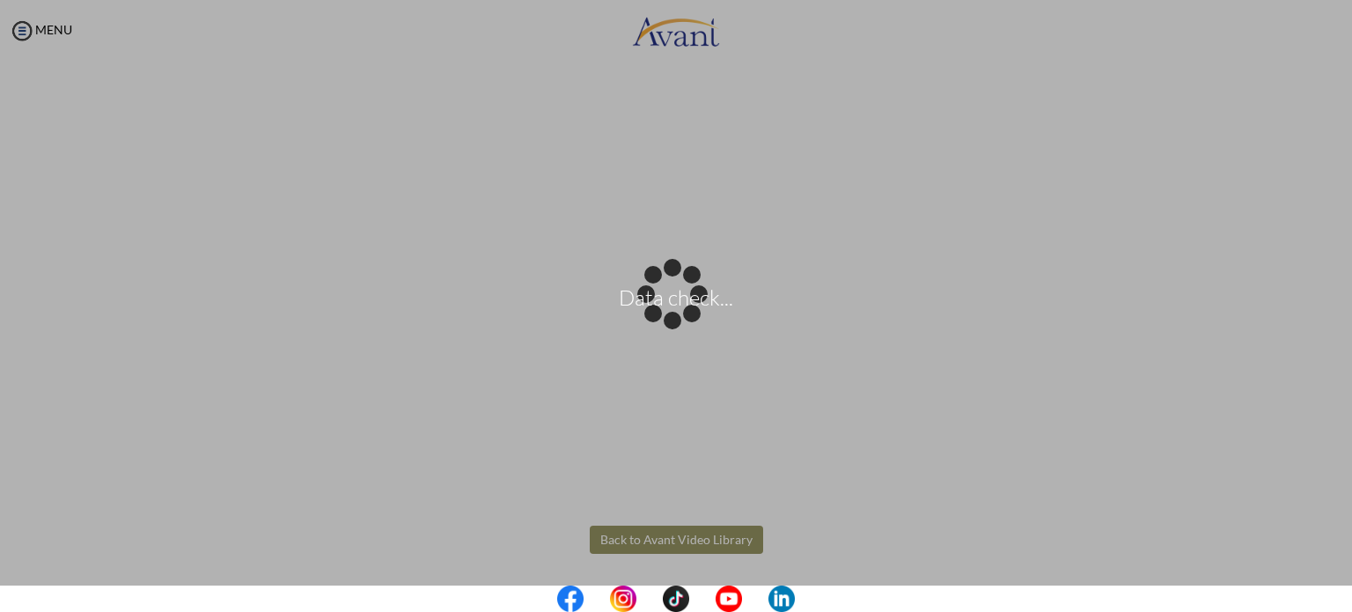
click at [682, 534] on body "Data check... Maintenance break. Please come back in 2 hours. MENU My Status Wh…" at bounding box center [676, 306] width 1352 height 612
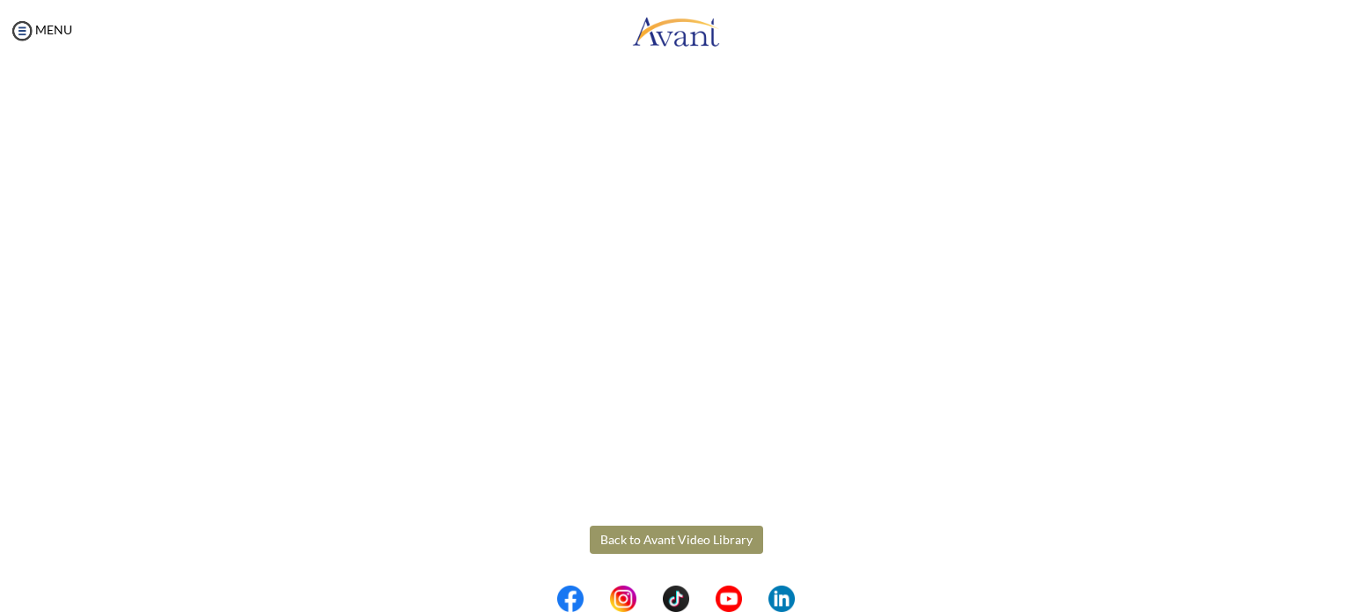
click at [682, 534] on button "Back to Avant Video Library" at bounding box center [676, 539] width 173 height 28
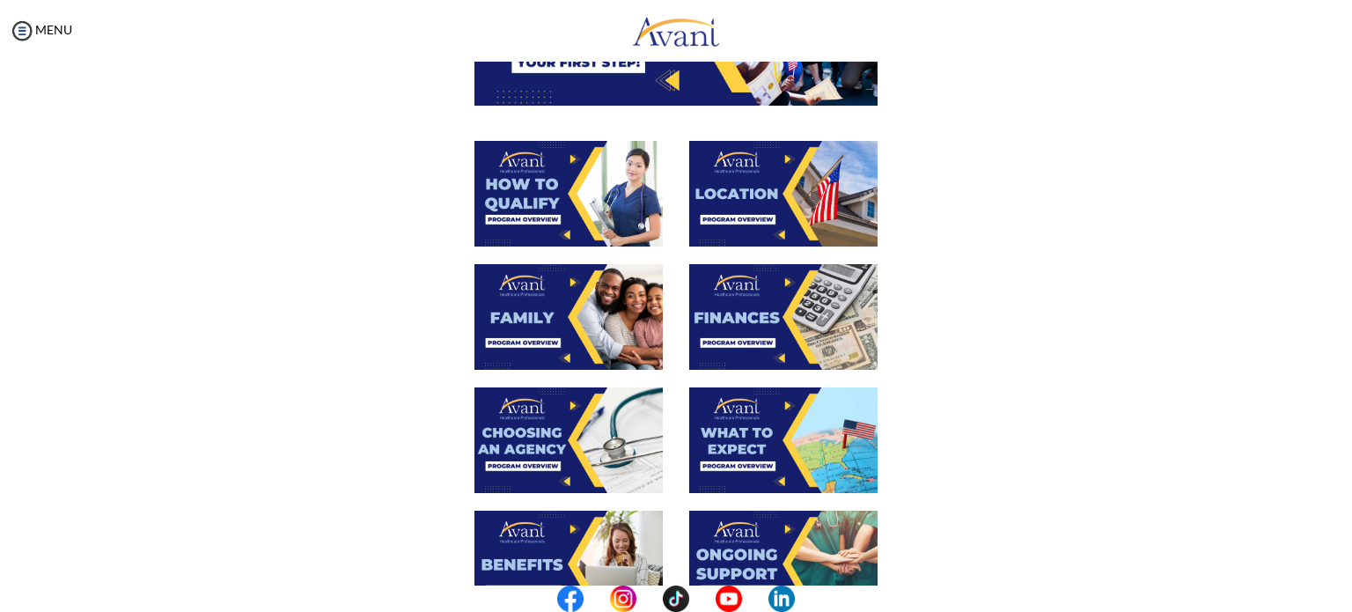
scroll to position [269, 0]
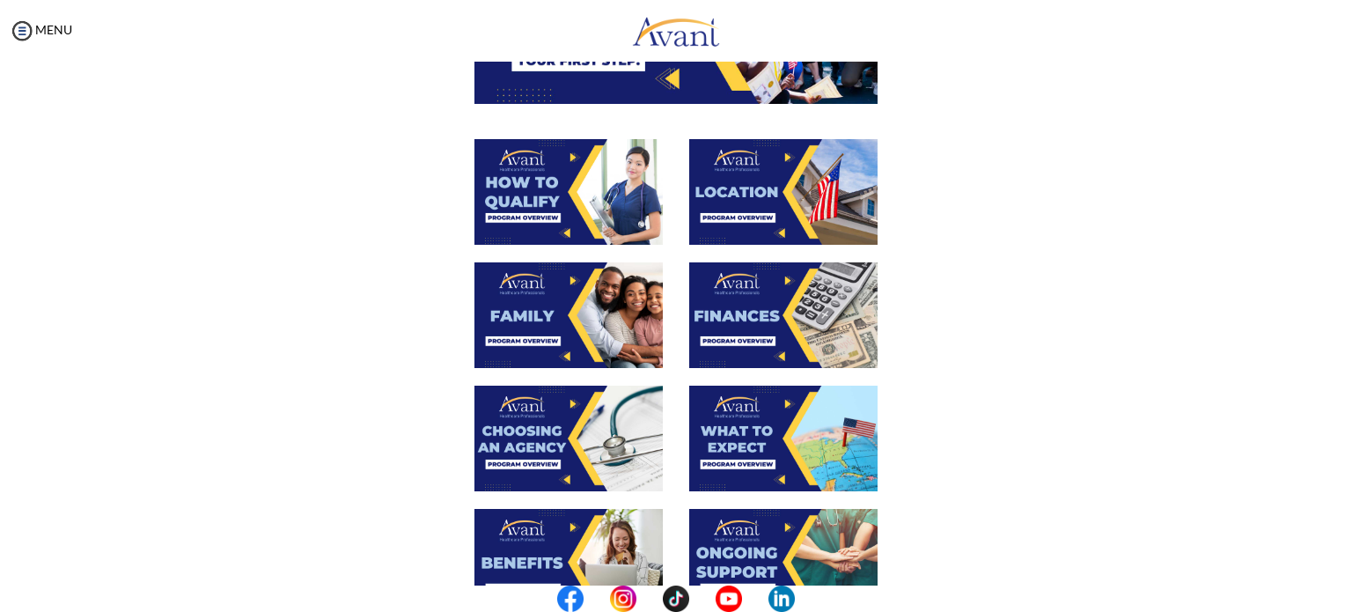
click at [717, 450] on img at bounding box center [783, 439] width 188 height 106
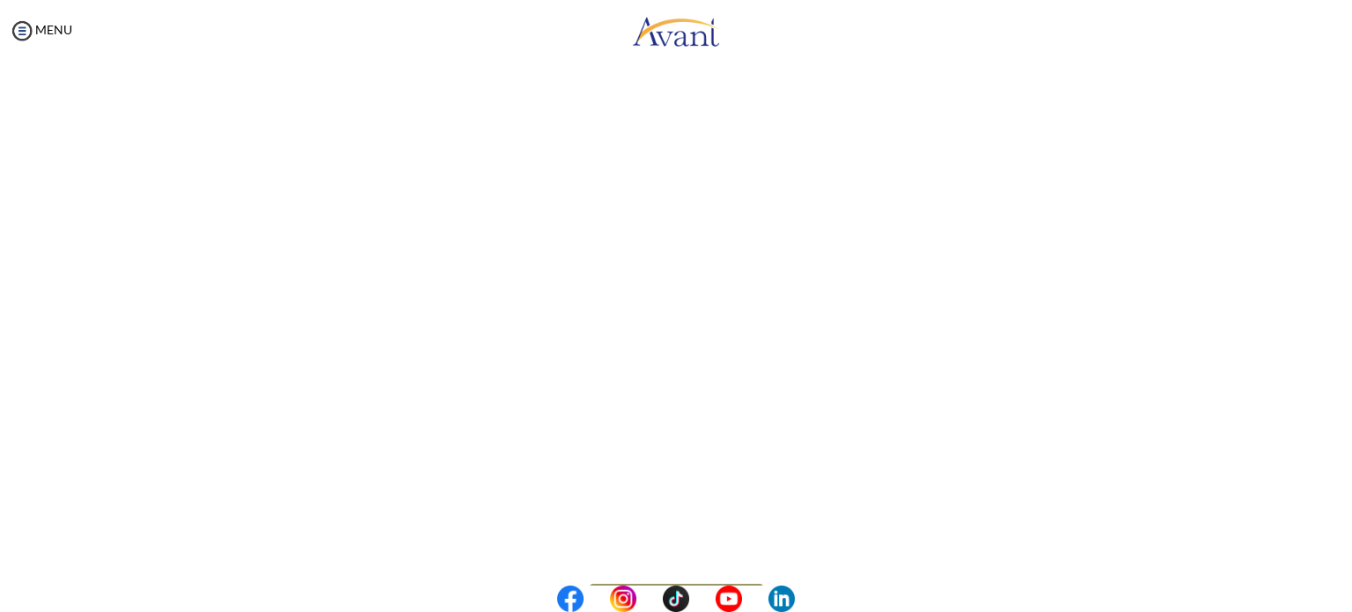
scroll to position [441, 0]
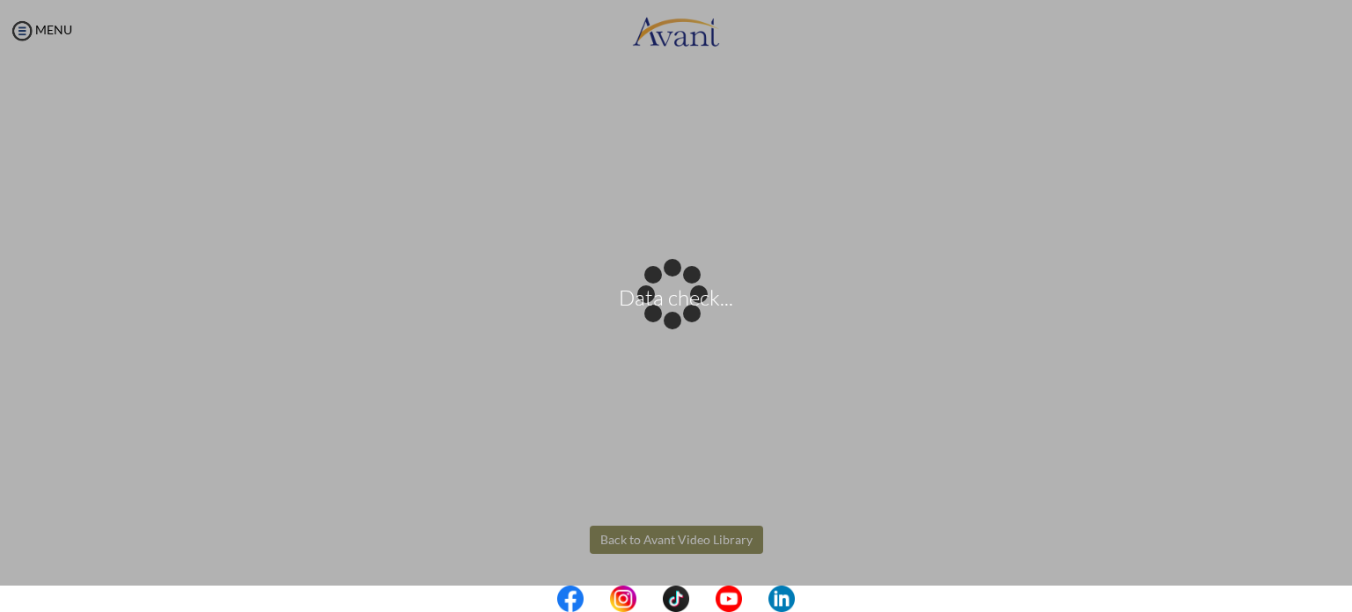
click at [666, 532] on body "Data check... Maintenance break. Please come back in 2 hours. MENU My Status Wh…" at bounding box center [676, 306] width 1352 height 612
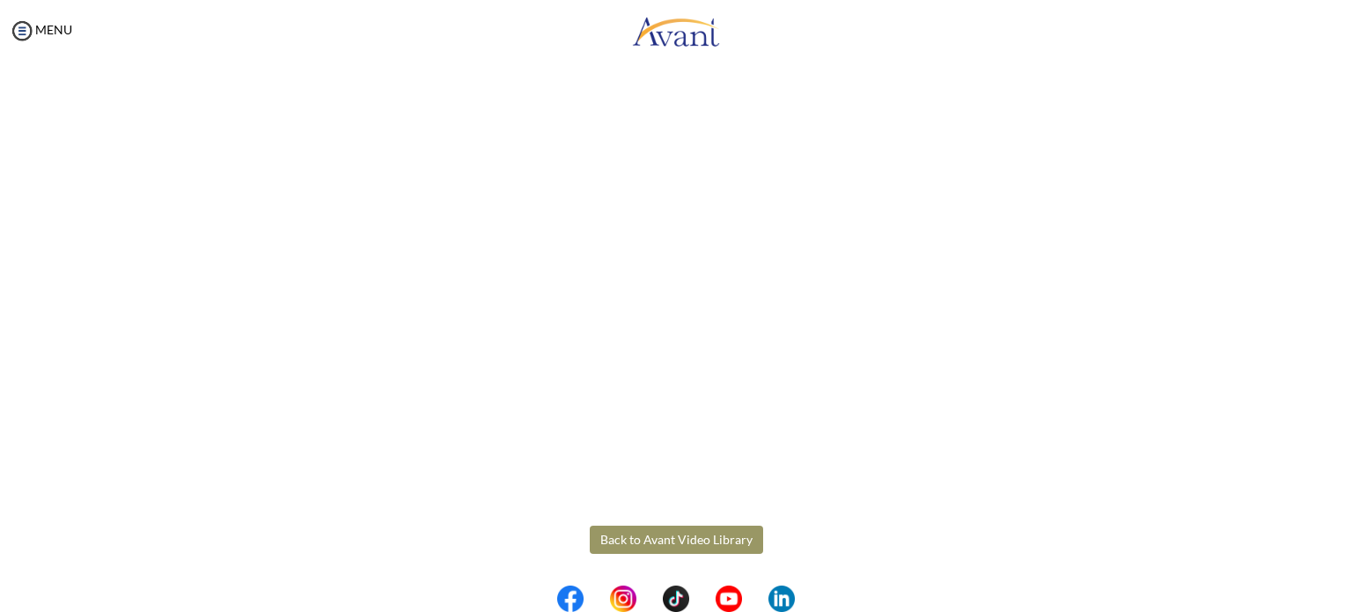
click at [666, 532] on button "Back to Avant Video Library" at bounding box center [676, 539] width 173 height 28
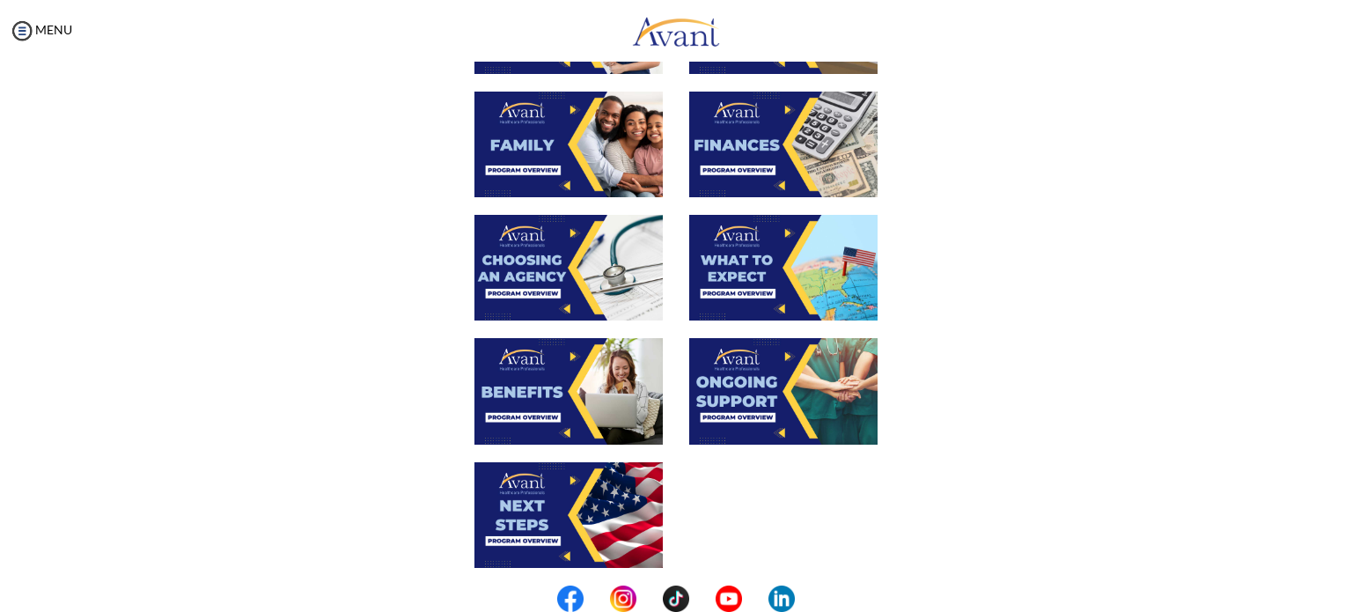
scroll to position [440, 0]
click at [547, 389] on img at bounding box center [568, 391] width 188 height 106
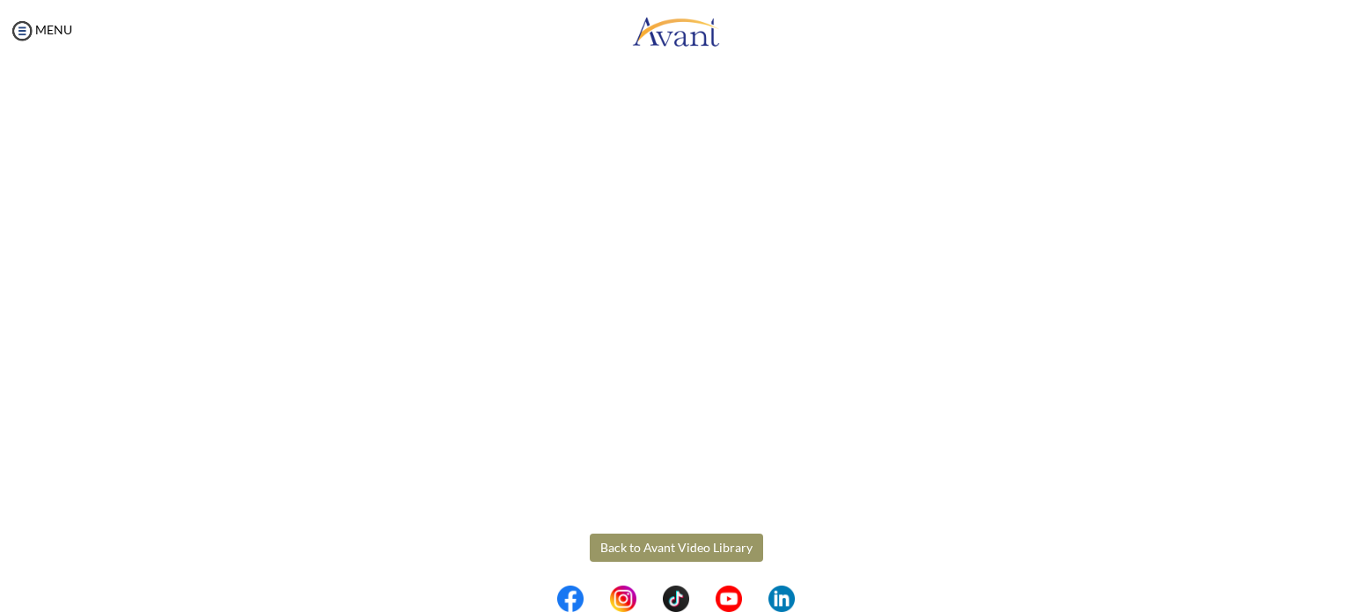
scroll to position [441, 0]
click at [672, 538] on body "Maintenance break. Please come back in 2 hours. MENU My Status What is the next…" at bounding box center [676, 306] width 1352 height 612
click at [672, 538] on button "Back to Avant Video Library" at bounding box center [676, 539] width 173 height 28
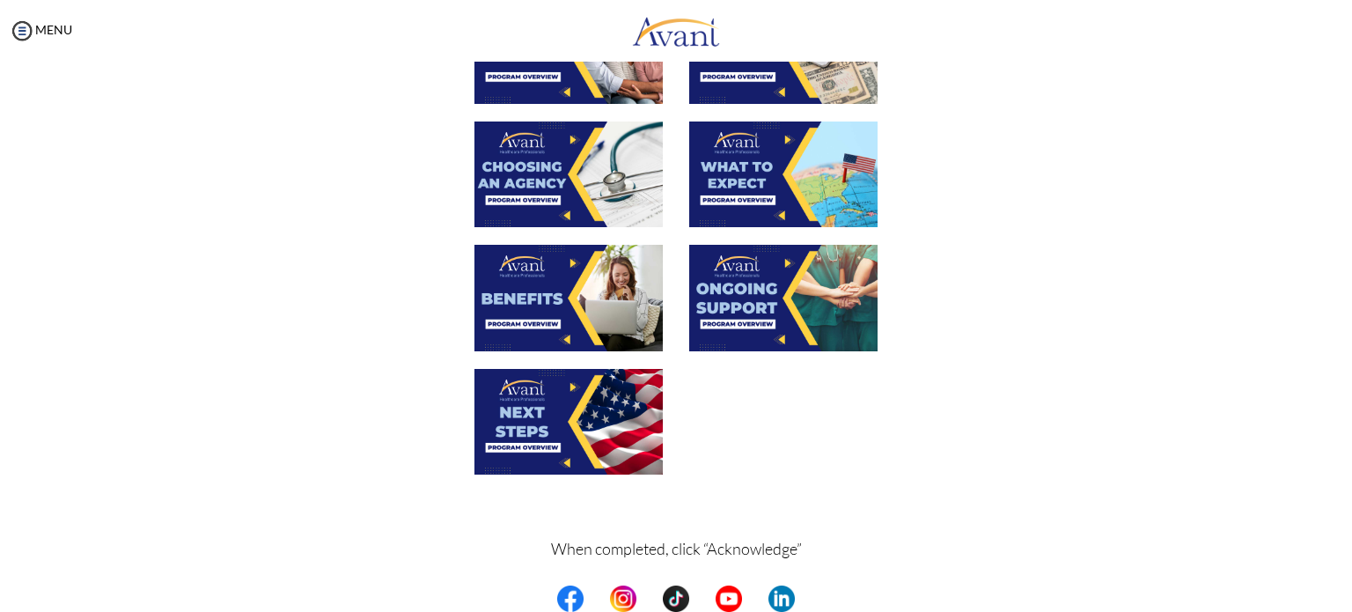
scroll to position [535, 0]
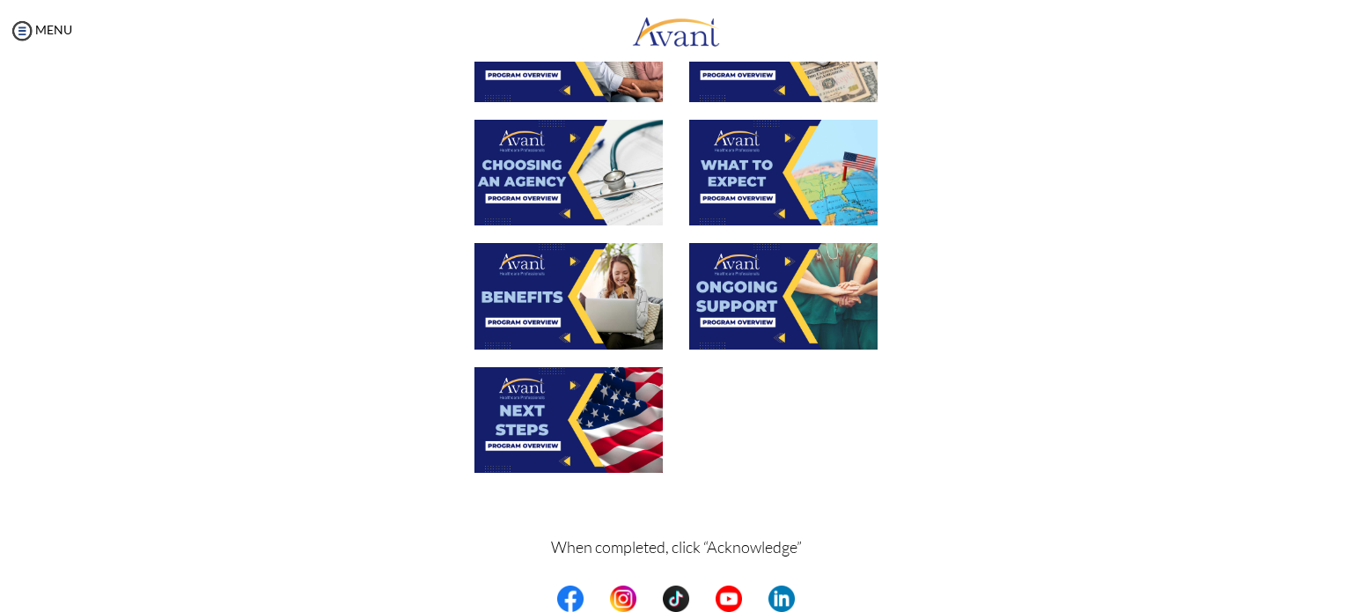
click at [725, 296] on img at bounding box center [783, 296] width 188 height 106
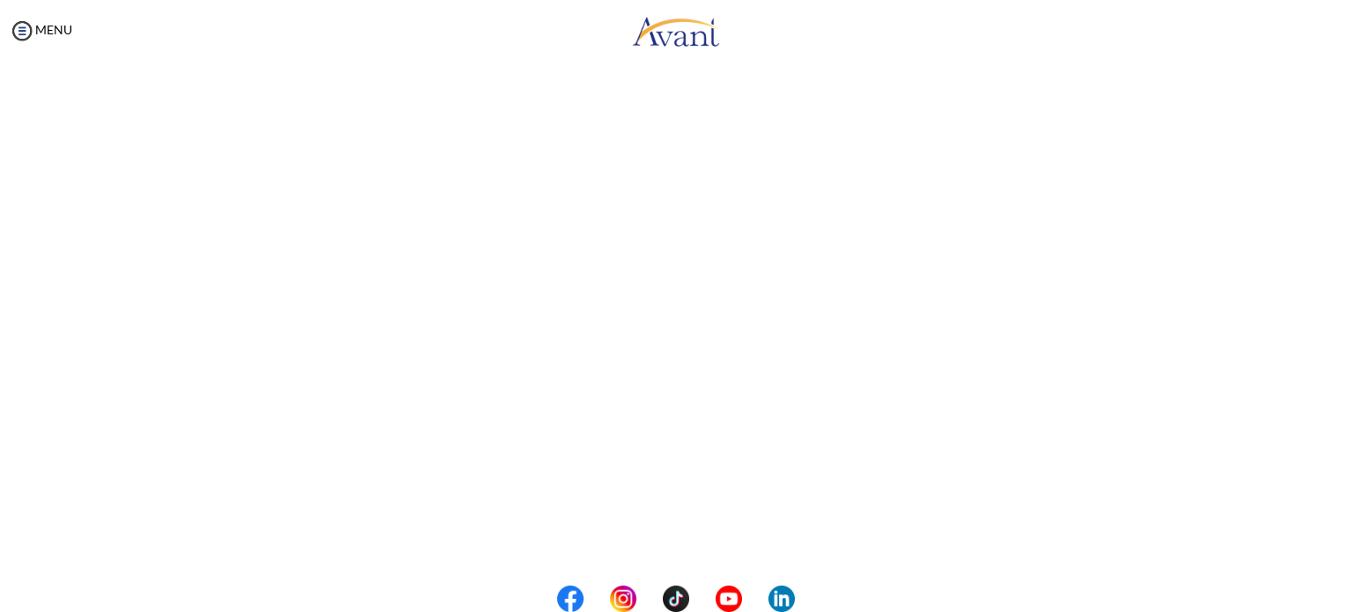
scroll to position [441, 0]
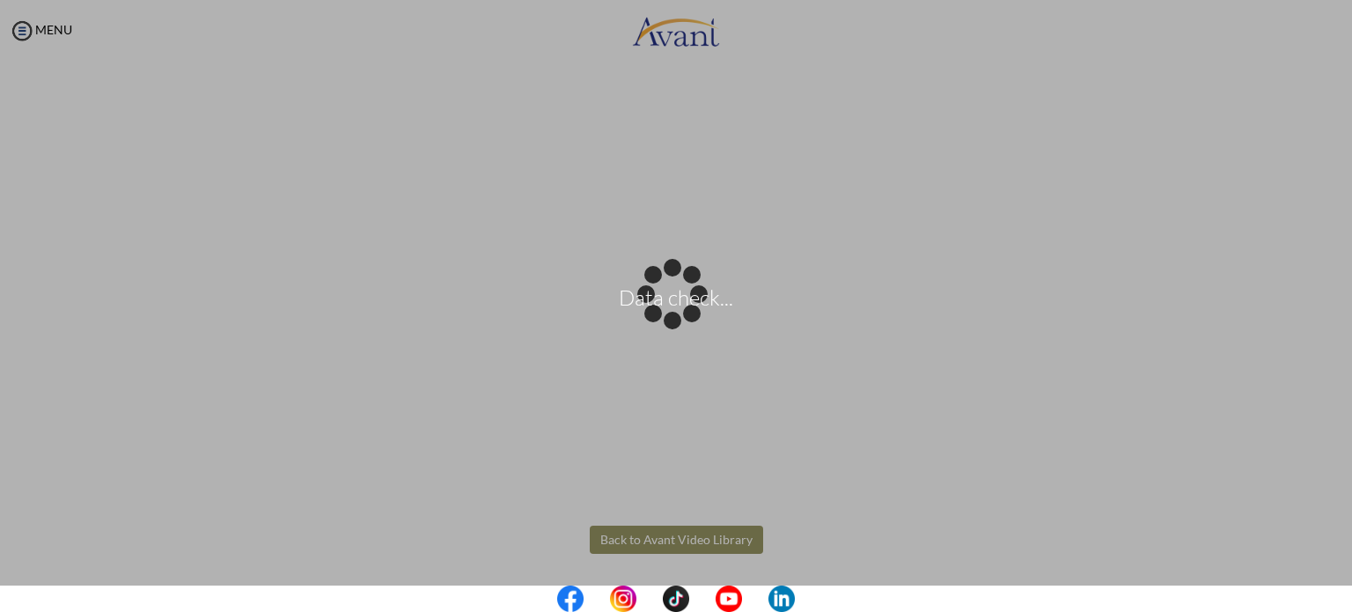
click at [665, 544] on body "Data check... Maintenance break. Please come back in 2 hours. MENU My Status Wh…" at bounding box center [676, 306] width 1352 height 612
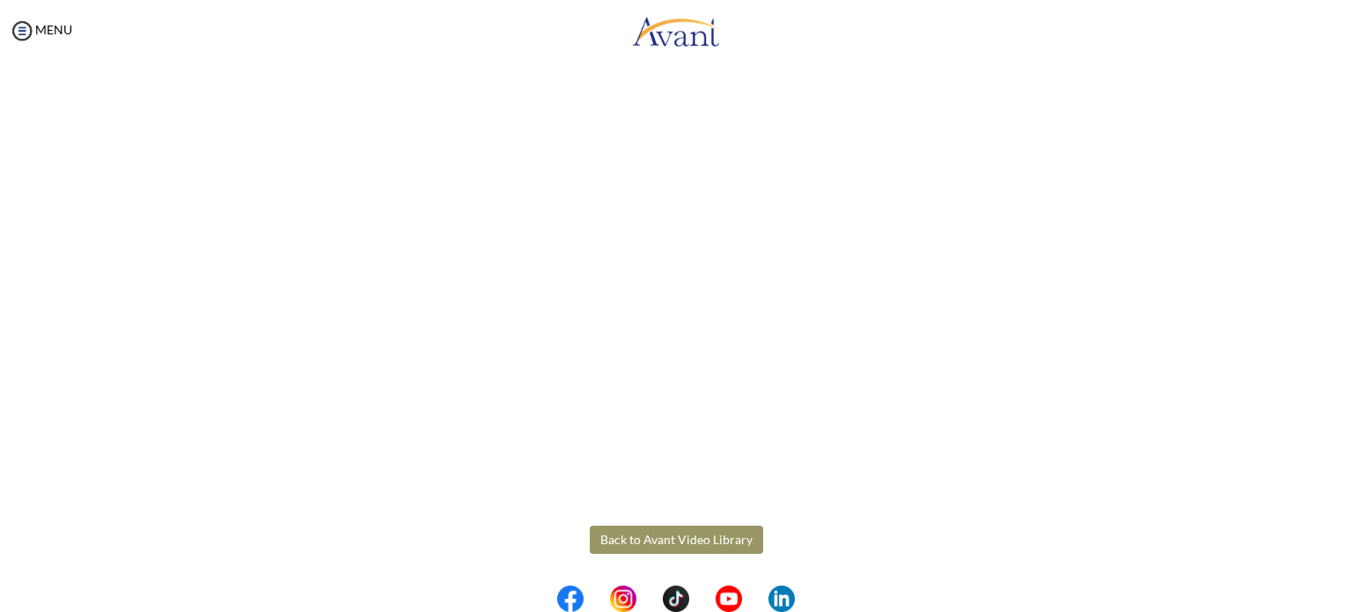
click at [665, 544] on button "Back to Avant Video Library" at bounding box center [676, 539] width 173 height 28
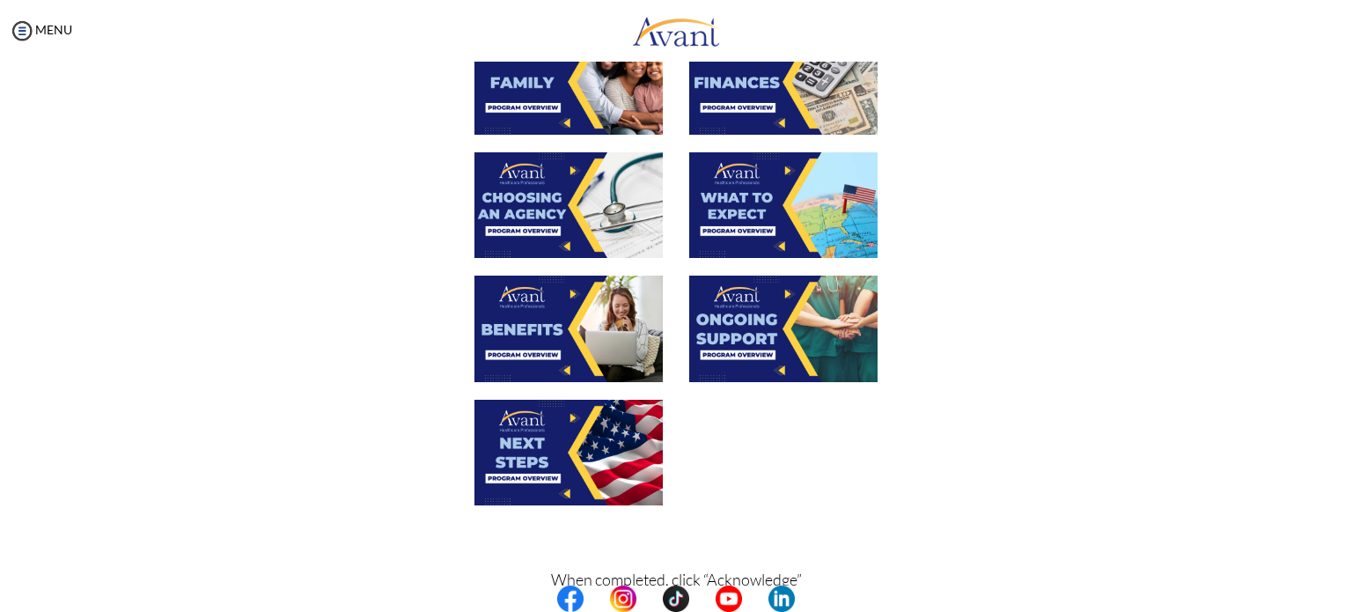
scroll to position [598, 0]
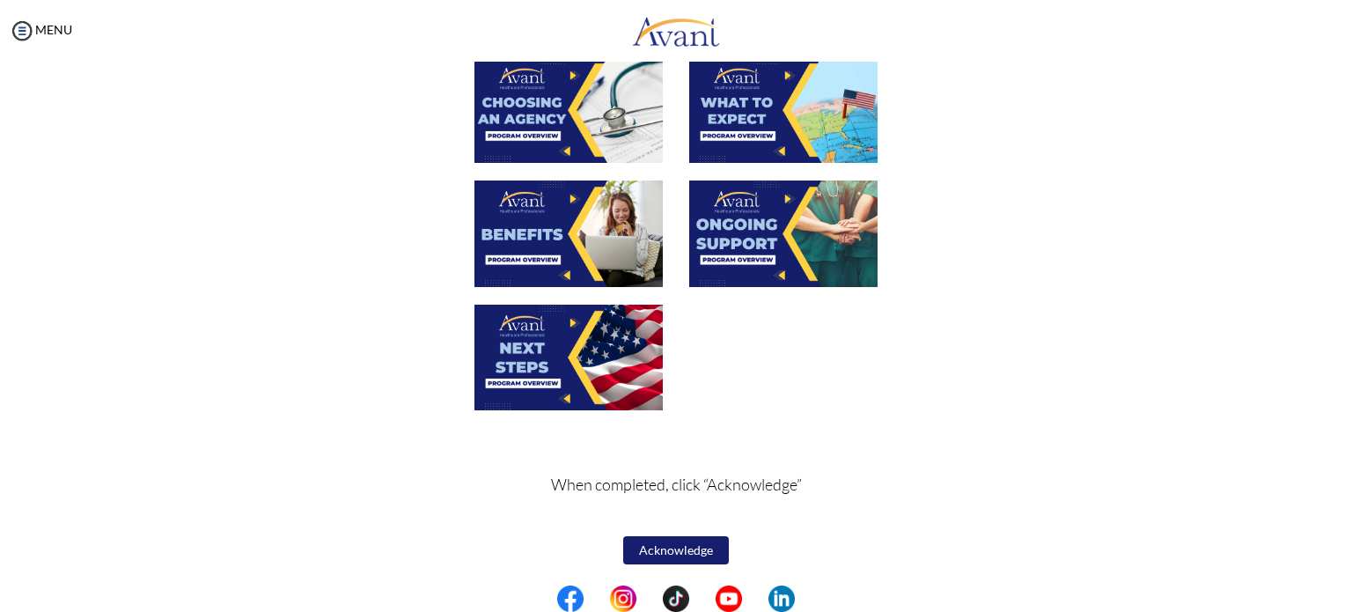
click at [560, 372] on img at bounding box center [568, 358] width 188 height 106
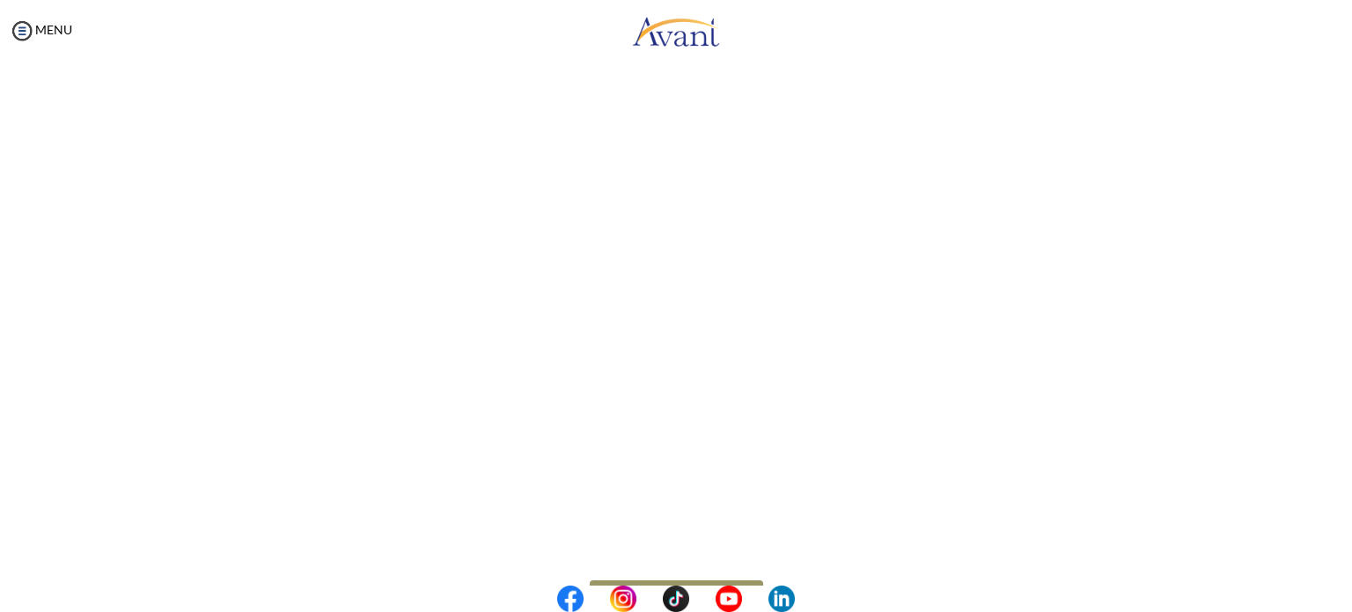
scroll to position [441, 0]
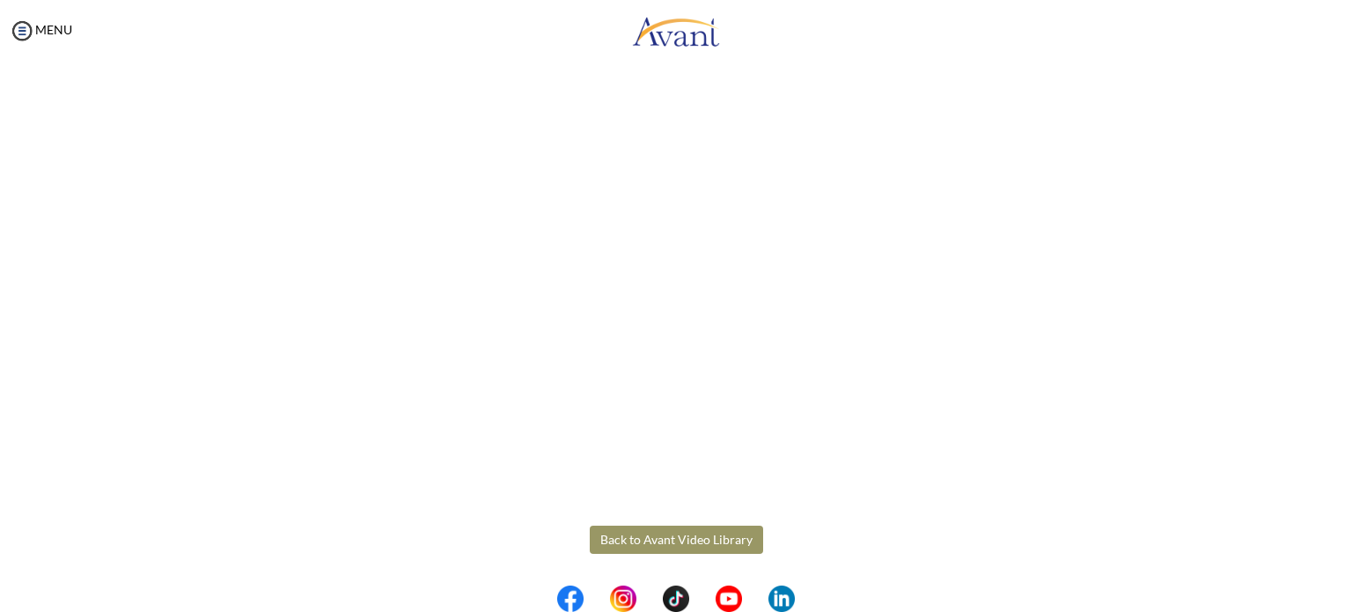
click at [673, 539] on body "Maintenance break. Please come back in 2 hours. MENU My Status What is the next…" at bounding box center [676, 306] width 1352 height 612
click at [673, 539] on button "Back to Avant Video Library" at bounding box center [676, 539] width 173 height 28
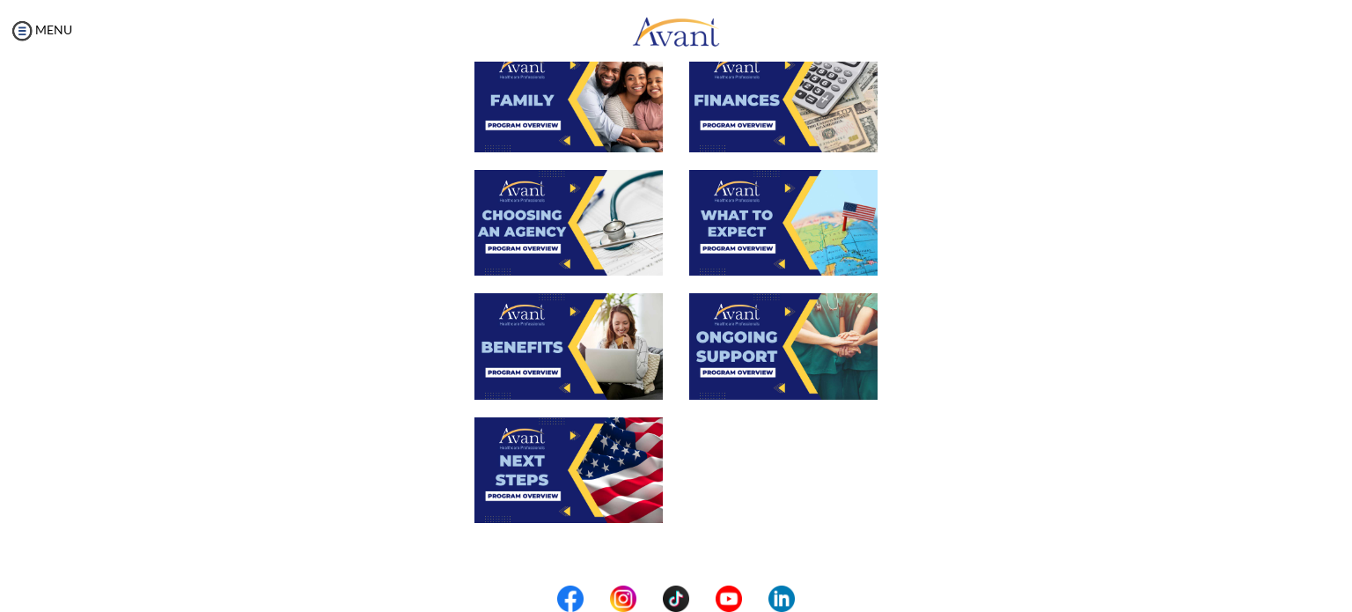
scroll to position [598, 0]
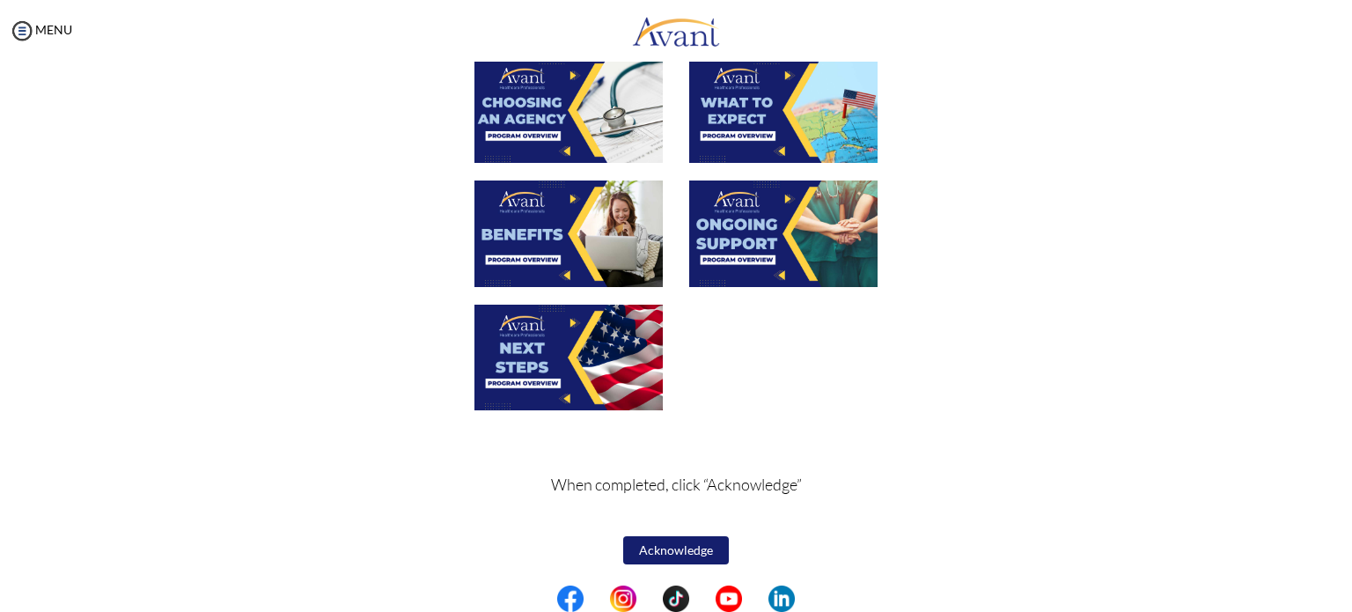
click at [677, 552] on button "Acknowledge" at bounding box center [676, 550] width 106 height 28
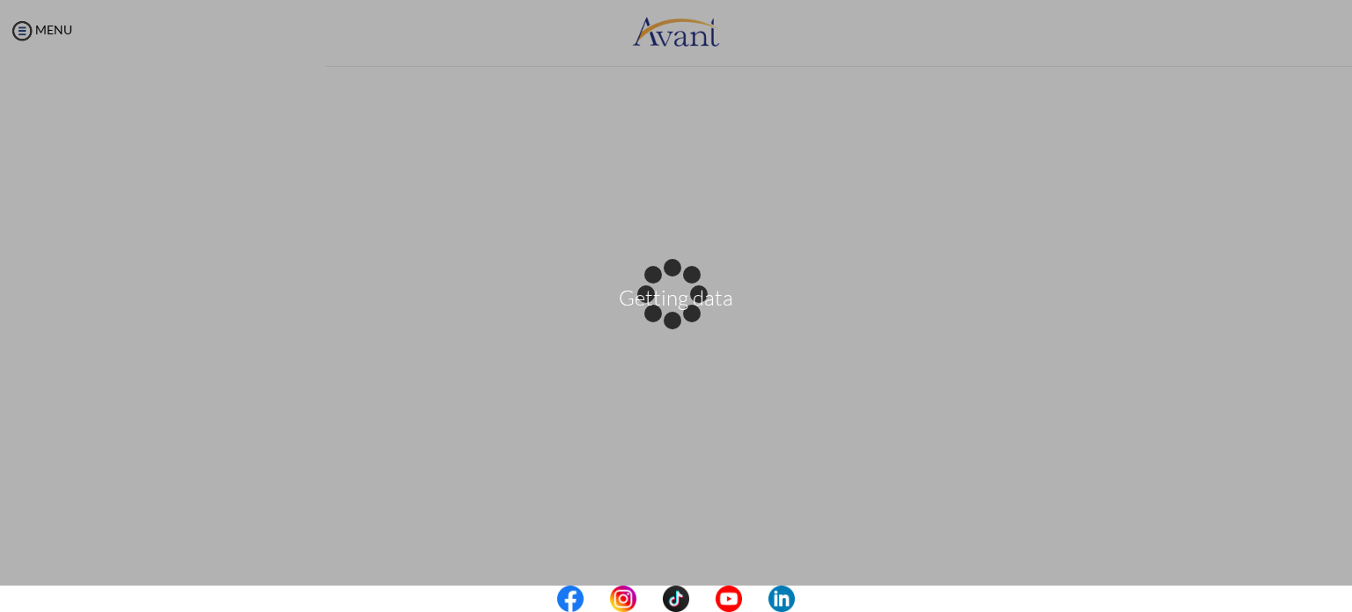
scroll to position [0, 0]
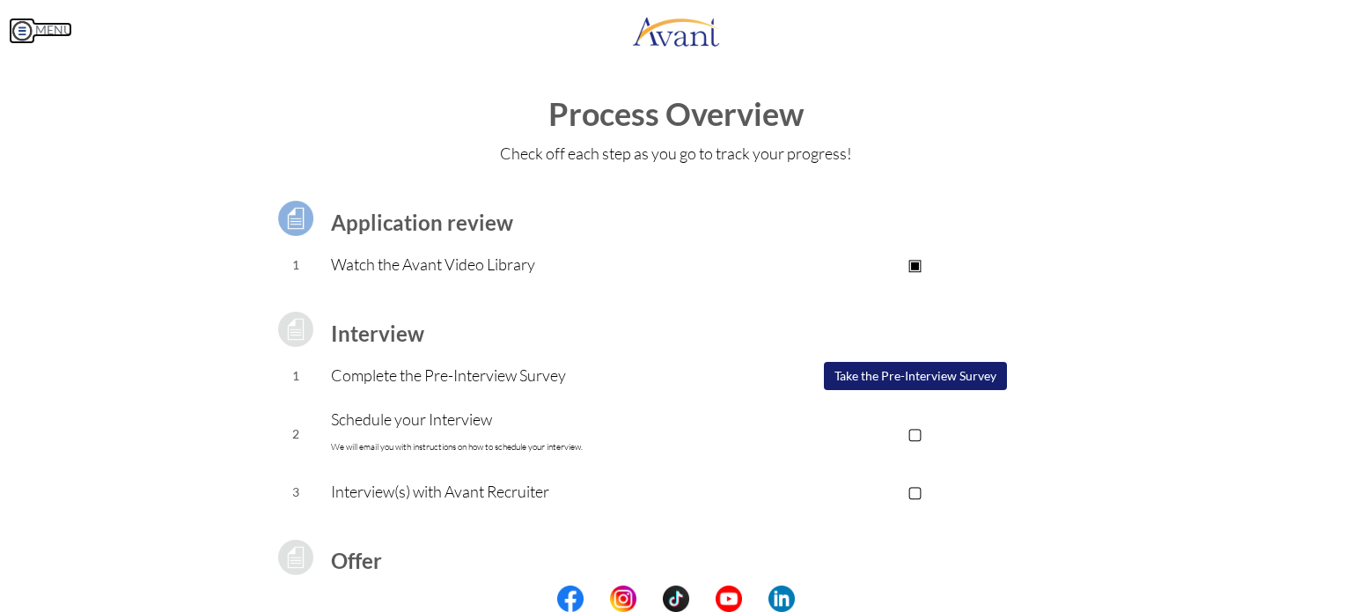
click at [18, 33] on img at bounding box center [22, 31] width 26 height 26
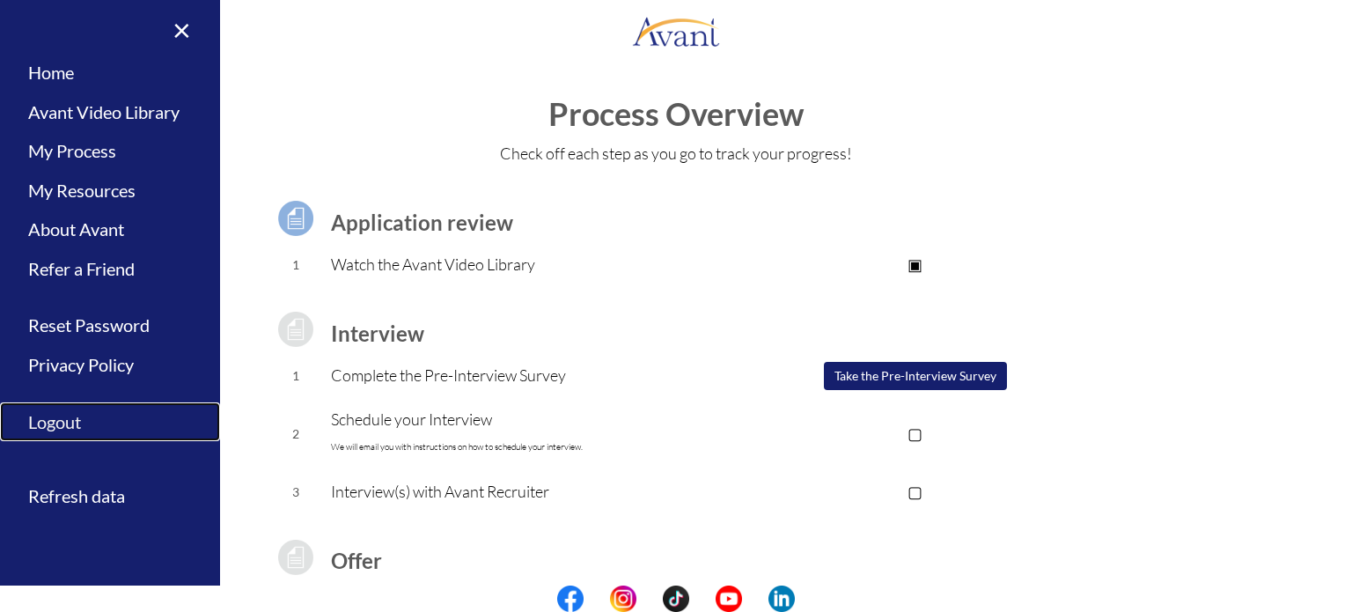
click at [61, 427] on link "Logout" at bounding box center [110, 422] width 220 height 40
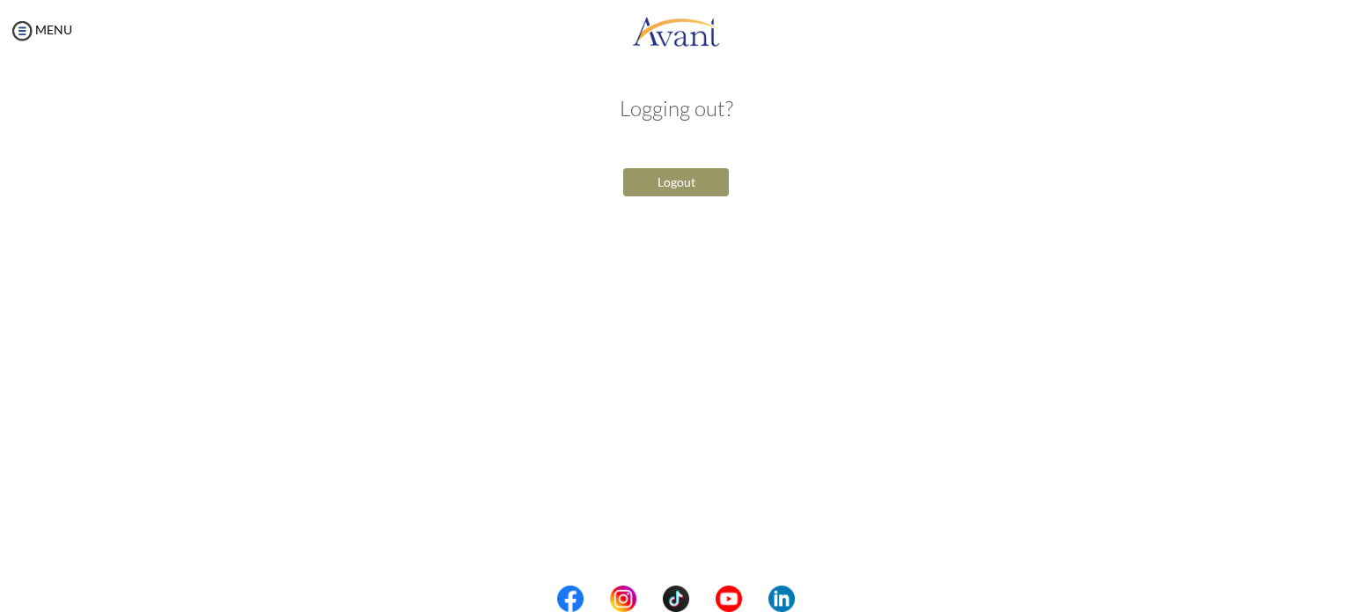
click at [676, 186] on button "Logout" at bounding box center [676, 182] width 106 height 28
